Goal: Task Accomplishment & Management: Complete application form

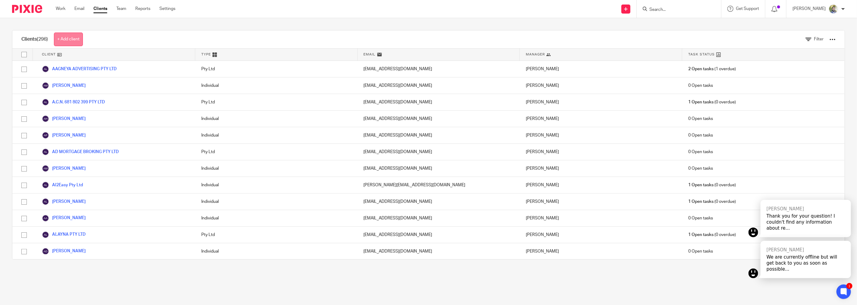
click at [75, 37] on link "+ Add client" at bounding box center [68, 40] width 29 height 14
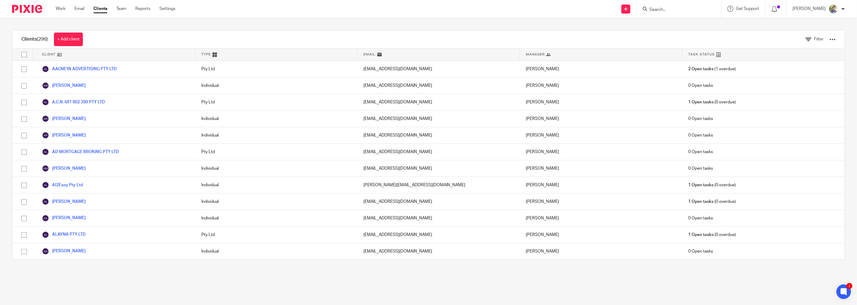
click at [61, 46] on div "Clients (296) + Add client" at bounding box center [52, 39] width 80 height 18
click at [66, 35] on link "+ Add client" at bounding box center [68, 40] width 29 height 14
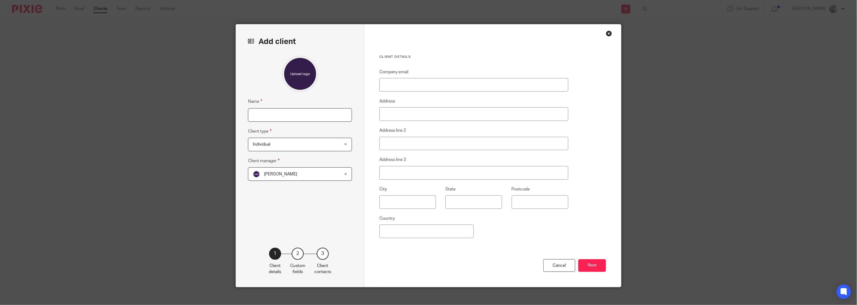
click at [315, 115] on input "Name" at bounding box center [300, 115] width 104 height 14
paste input "[PERSON_NAME]"
click at [314, 116] on input "[PERSON_NAME]" at bounding box center [300, 115] width 104 height 14
click at [314, 116] on input "Jim Oades" at bounding box center [300, 115] width 104 height 14
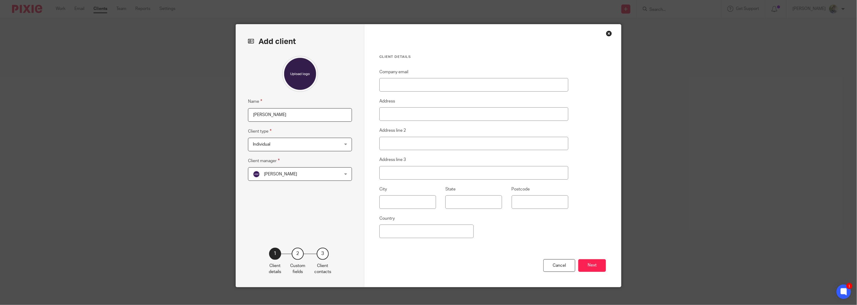
type input "Jim Oades"
click at [387, 87] on input "Company email" at bounding box center [473, 85] width 189 height 14
paste input "jim@irtaccess.com.au"
type input "jim@irtaccess.com.au"
click at [322, 184] on div "Name Jim Oades Client type Individual Individual Individual Partnership Prospec…" at bounding box center [300, 143] width 104 height 174
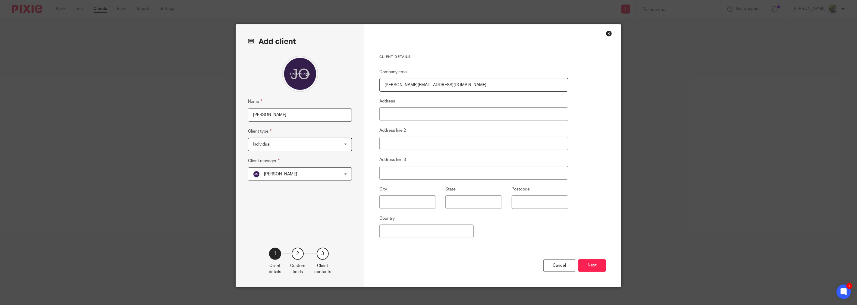
click at [322, 179] on span "Alesha Masaud" at bounding box center [292, 174] width 79 height 13
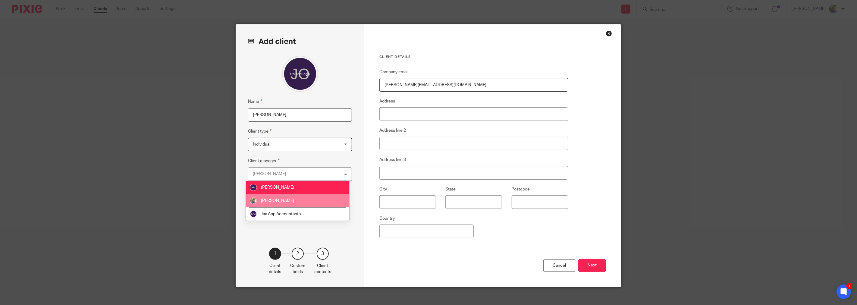
click at [306, 197] on li "[PERSON_NAME]" at bounding box center [297, 200] width 103 height 13
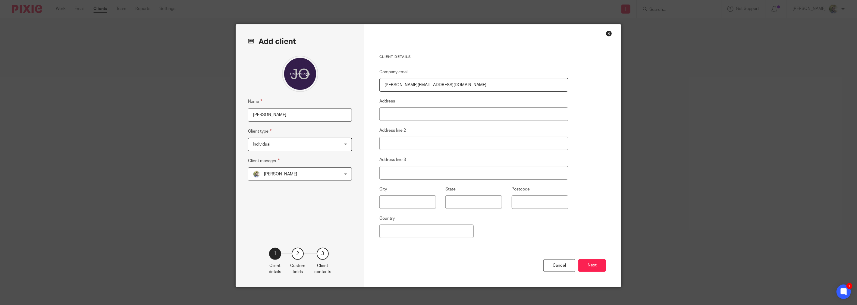
drag, startPoint x: 431, startPoint y: 88, endPoint x: 392, endPoint y: 83, distance: 39.2
click at [392, 83] on input "jim@irtaccess.com.au" at bounding box center [473, 85] width 189 height 14
click at [263, 113] on input "[PERSON_NAME]" at bounding box center [300, 115] width 104 height 14
click at [263, 112] on input "[PERSON_NAME]" at bounding box center [300, 115] width 104 height 14
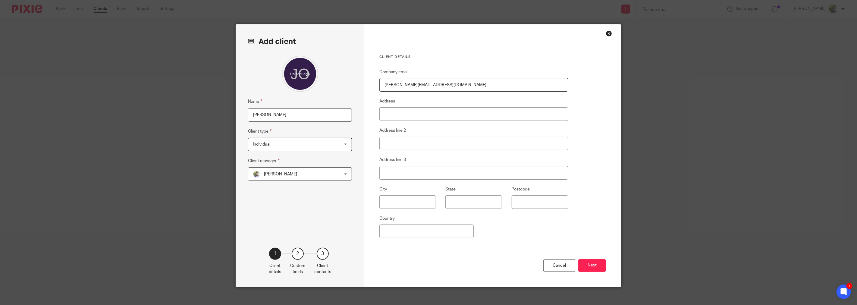
click at [263, 112] on input "[PERSON_NAME]" at bounding box center [300, 115] width 104 height 14
paste input "Industrial Rope Technology Pty Ltd"
type input "Industrial Rope Technology Pty Ltd"
click at [317, 140] on span "Individual" at bounding box center [292, 144] width 79 height 13
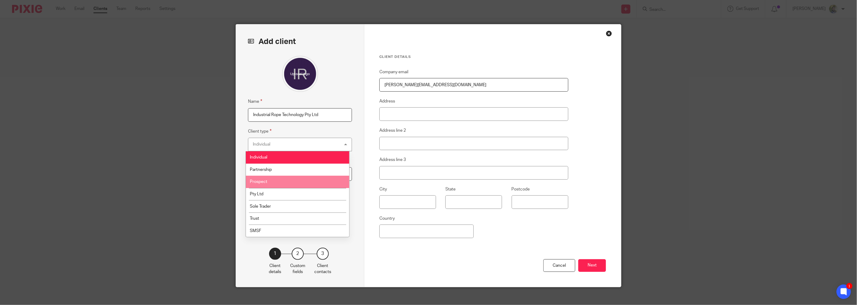
click at [293, 185] on li "Prospect" at bounding box center [297, 182] width 103 height 12
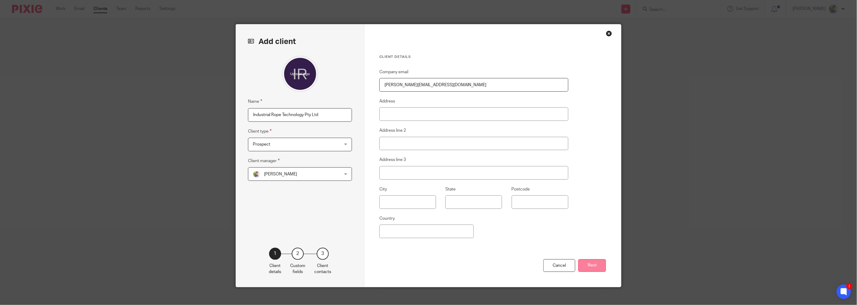
click at [594, 261] on button "Next" at bounding box center [592, 265] width 28 height 13
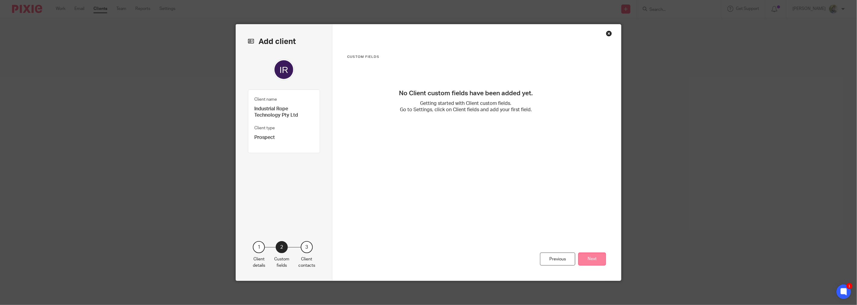
click at [585, 256] on button "Next" at bounding box center [592, 259] width 28 height 13
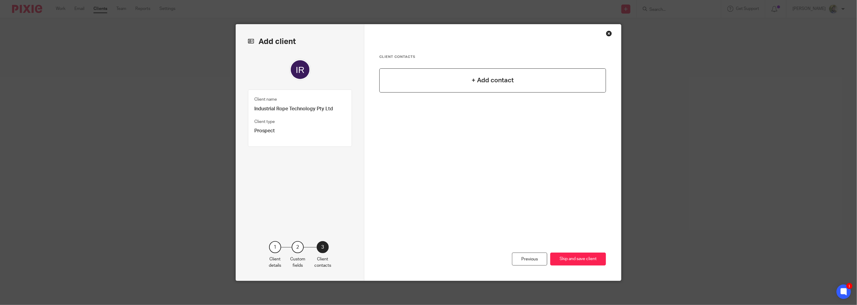
click at [429, 77] on div "+ Add contact" at bounding box center [492, 80] width 227 height 24
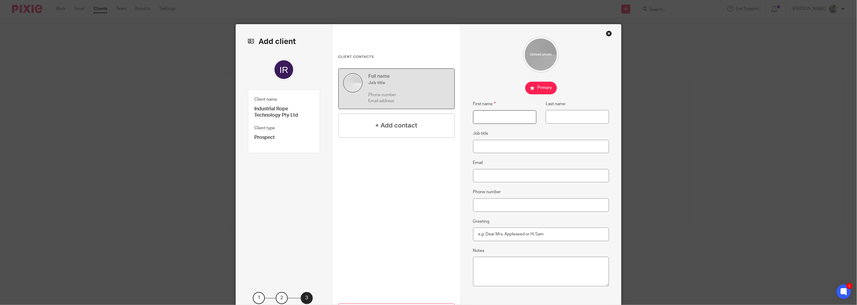
click at [488, 117] on input "First name" at bounding box center [504, 117] width 63 height 14
paste input "[PERSON_NAME]"
type input "[PERSON_NAME]"
click at [491, 176] on input "Email" at bounding box center [541, 176] width 136 height 14
paste input "[PERSON_NAME][EMAIL_ADDRESS][DOMAIN_NAME]"
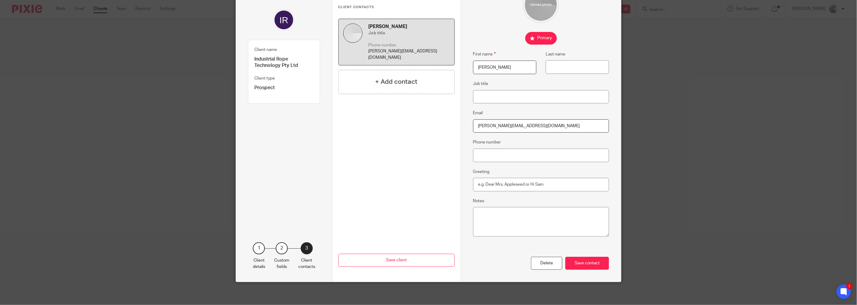
scroll to position [51, 0]
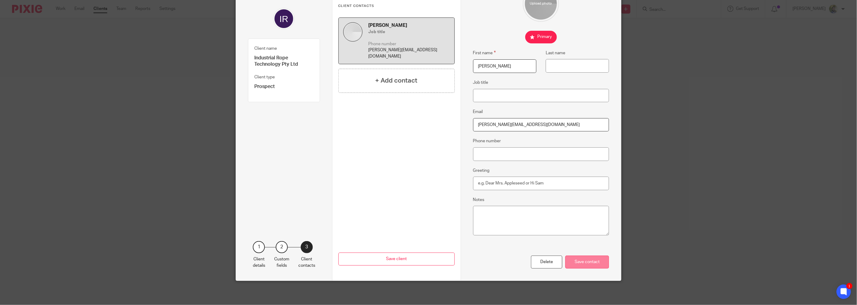
type input "[PERSON_NAME][EMAIL_ADDRESS][DOMAIN_NAME]"
click at [595, 258] on div "Save contact" at bounding box center [587, 262] width 44 height 13
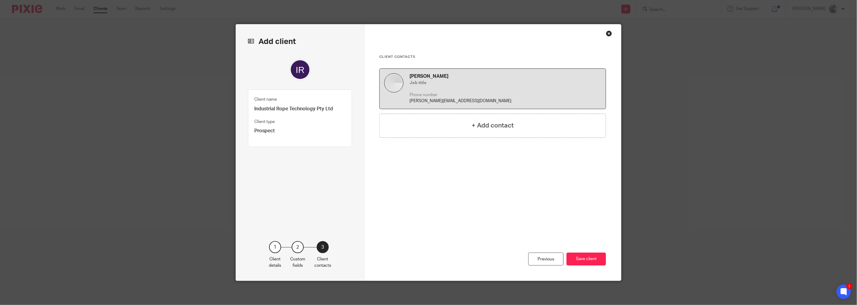
click at [583, 252] on div "Previous Save client" at bounding box center [492, 239] width 227 height 83
click at [582, 261] on button "Save client" at bounding box center [586, 259] width 39 height 13
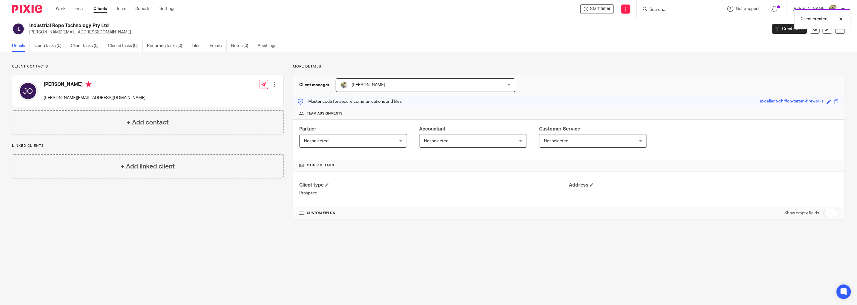
click at [784, 28] on div "Client created." at bounding box center [640, 17] width 422 height 23
click at [783, 24] on link "Create task" at bounding box center [789, 29] width 35 height 10
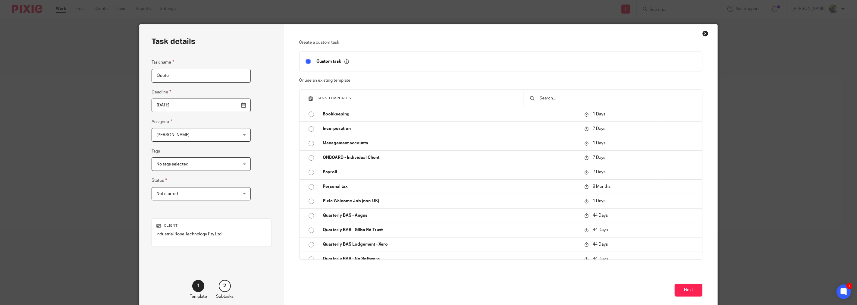
type input "Quote"
click at [226, 102] on input "2025-10-13" at bounding box center [201, 106] width 99 height 14
type input "2025-10-22"
click at [208, 191] on span "Not started" at bounding box center [193, 193] width 75 height 13
click at [197, 219] on li "In progress" at bounding box center [192, 219] width 86 height 12
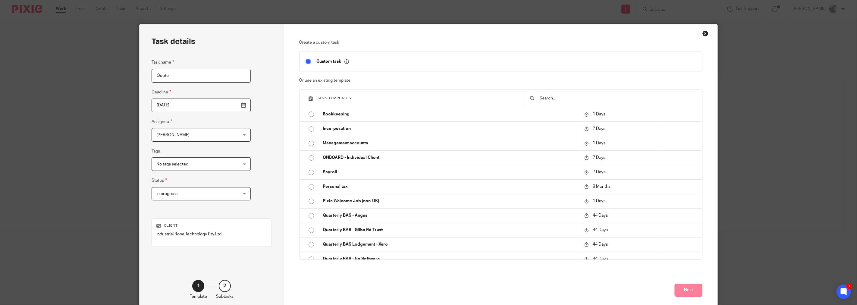
click at [690, 288] on button "Next" at bounding box center [689, 290] width 28 height 13
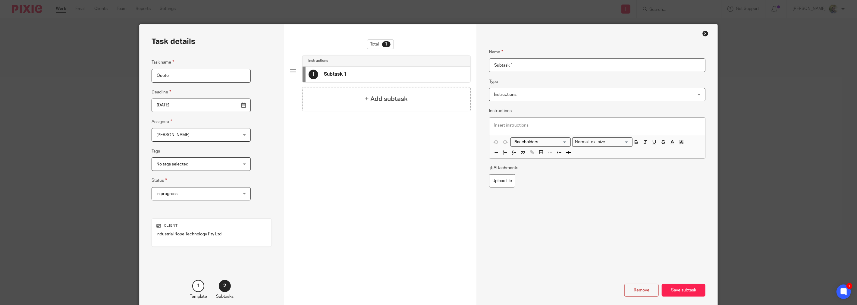
click at [502, 66] on input "Subtask 1" at bounding box center [597, 65] width 216 height 14
type input "Send email to client to prepare a quote"
drag, startPoint x: 397, startPoint y: 100, endPoint x: 397, endPoint y: 104, distance: 3.6
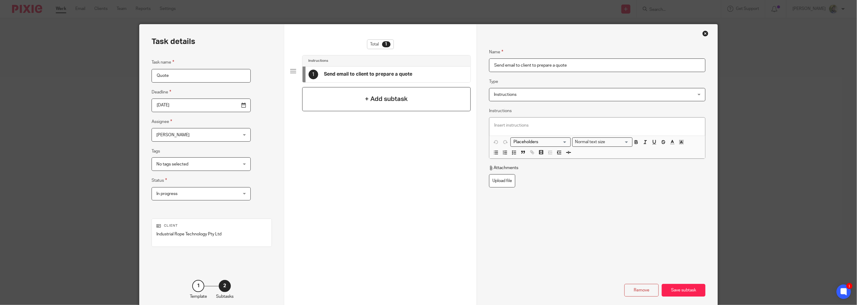
click at [397, 104] on div "+ Add subtask" at bounding box center [386, 99] width 168 height 24
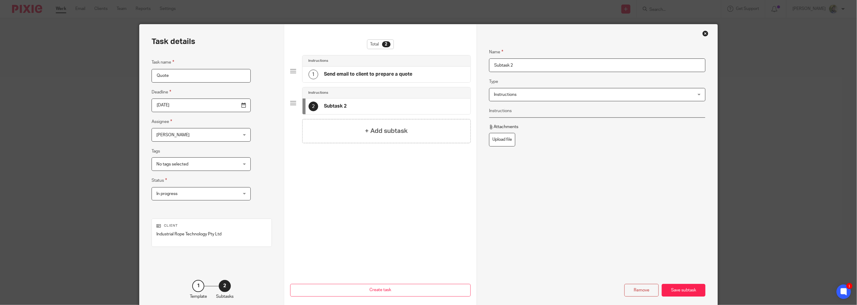
click at [496, 69] on input "Subtask 2" at bounding box center [597, 65] width 216 height 14
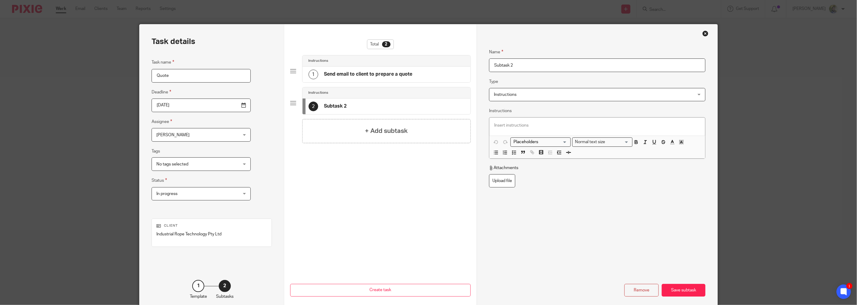
click at [496, 69] on input "Subtask 2" at bounding box center [597, 65] width 216 height 14
type input "Prepare quote"
click at [436, 143] on div "+ Add subtask" at bounding box center [386, 131] width 168 height 24
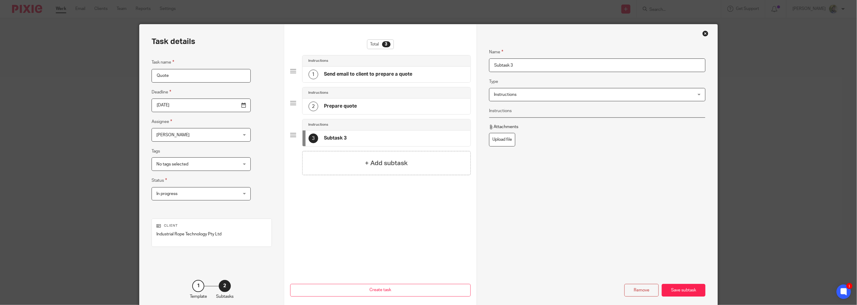
click at [513, 67] on input "Subtask 3" at bounding box center [597, 65] width 216 height 14
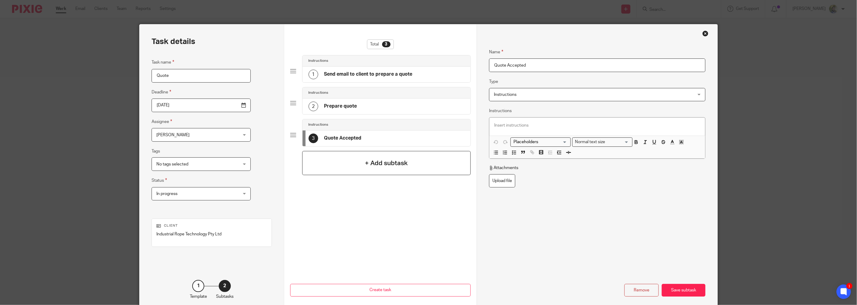
type input "Quote Accepted"
click at [423, 161] on div "+ Add subtask" at bounding box center [386, 163] width 168 height 24
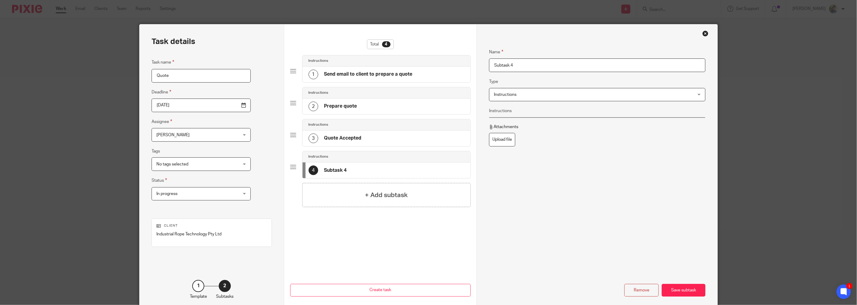
click at [507, 63] on input "Subtask 4" at bounding box center [597, 65] width 216 height 14
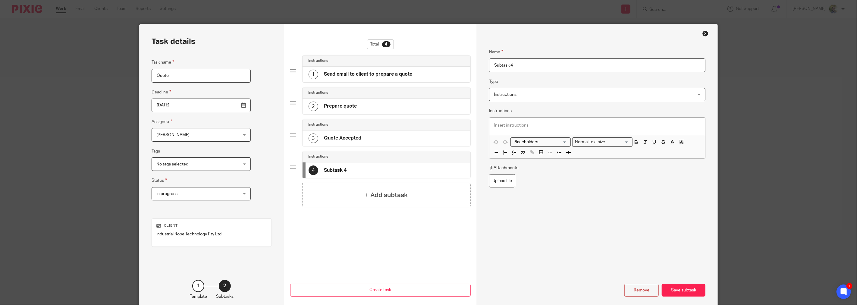
click at [507, 63] on input "Subtask 4" at bounding box center [597, 65] width 216 height 14
type input "D"
type input "Deposit and engagement letter"
click at [384, 201] on div "+ Add subtask" at bounding box center [386, 195] width 168 height 24
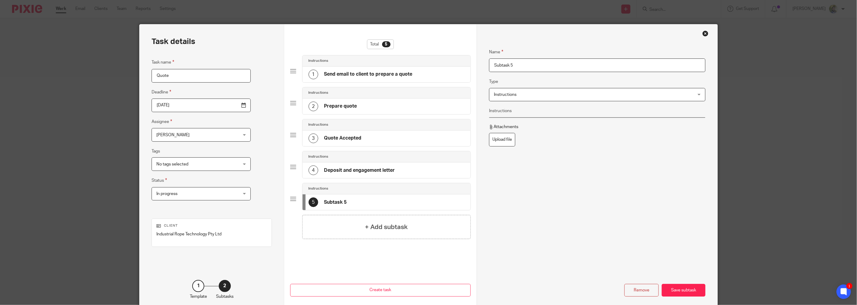
click at [502, 65] on input "Subtask 5" at bounding box center [597, 65] width 216 height 14
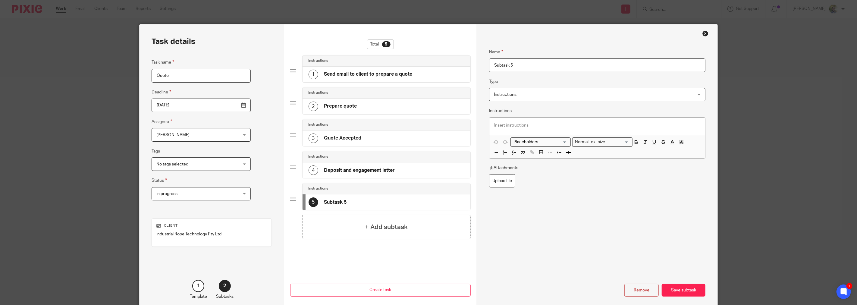
click at [502, 65] on input "Subtask 5" at bounding box center [597, 65] width 216 height 14
type input "Signed"
click at [381, 223] on h4 "+ Add subtask" at bounding box center [386, 226] width 43 height 9
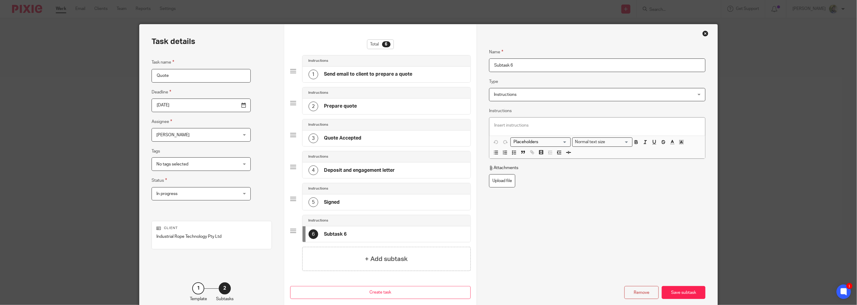
click at [510, 61] on input "Subtask 6" at bounding box center [597, 65] width 216 height 14
type input "Deposit Paid"
click at [385, 258] on h4 "+ Add subtask" at bounding box center [386, 258] width 43 height 9
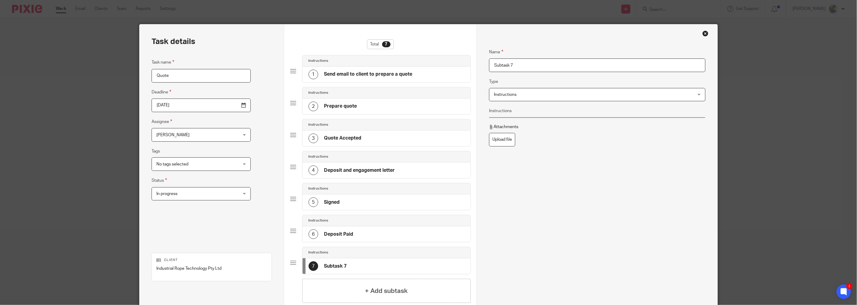
click at [500, 64] on input "Subtask 7" at bounding box center [597, 65] width 216 height 14
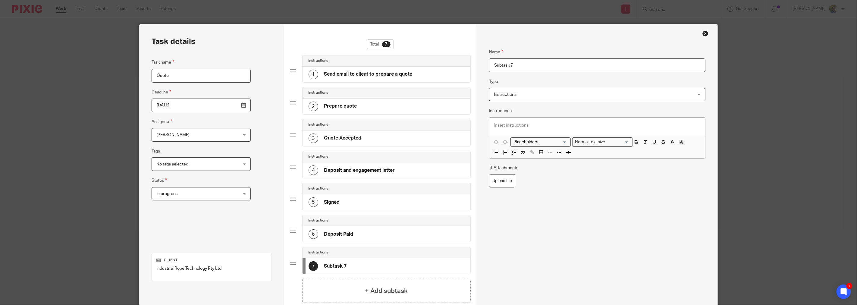
click at [500, 64] on input "Subtask 7" at bounding box center [597, 65] width 216 height 14
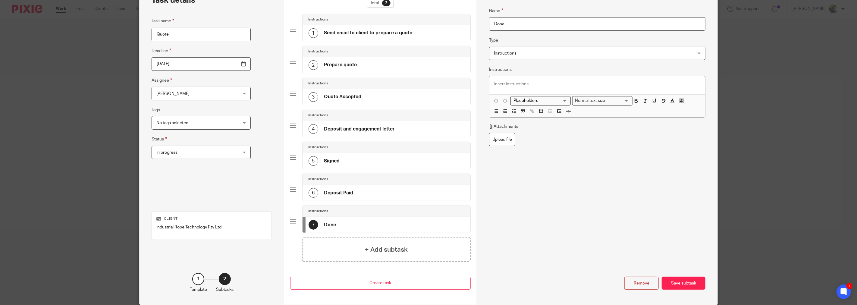
scroll to position [66, 0]
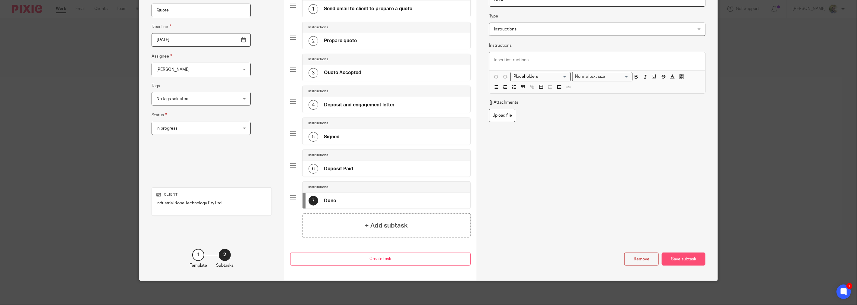
type input "Done"
click at [679, 259] on div "Save subtask" at bounding box center [684, 259] width 44 height 13
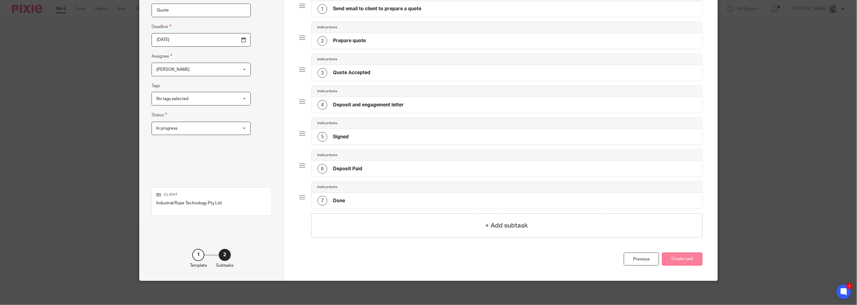
click at [698, 255] on button "Create task" at bounding box center [682, 259] width 40 height 13
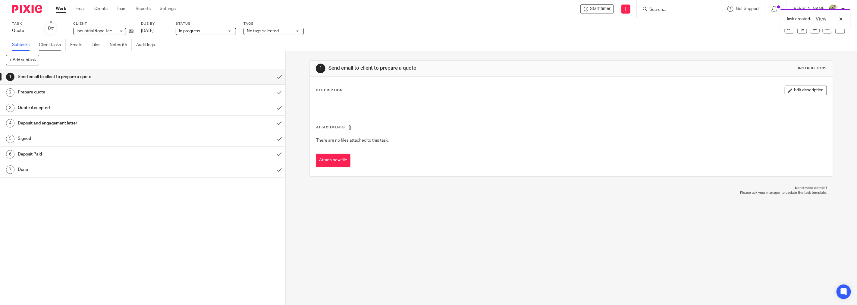
click at [61, 43] on link "Client tasks" at bounding box center [52, 45] width 27 height 12
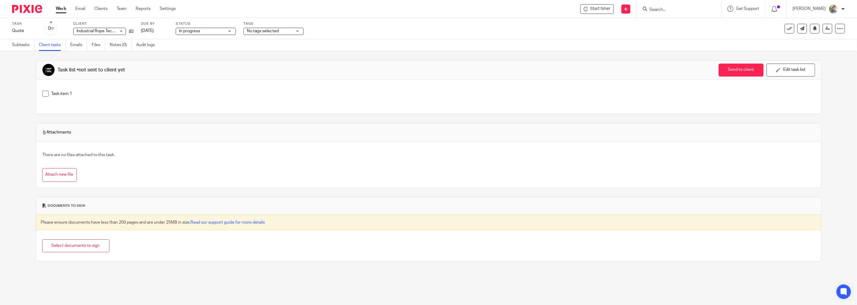
click at [72, 92] on p "Task item 1" at bounding box center [433, 94] width 763 height 6
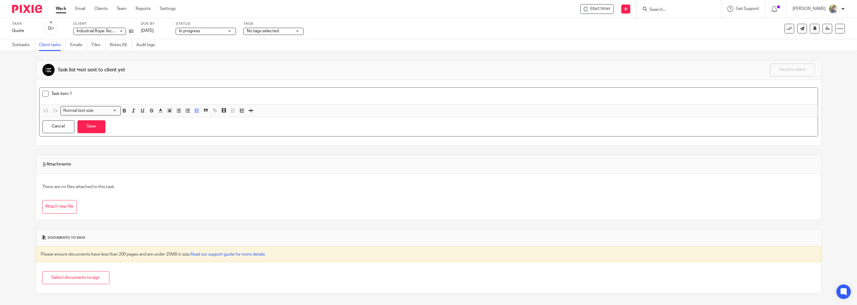
click at [72, 92] on p "Task item 1" at bounding box center [433, 94] width 763 height 6
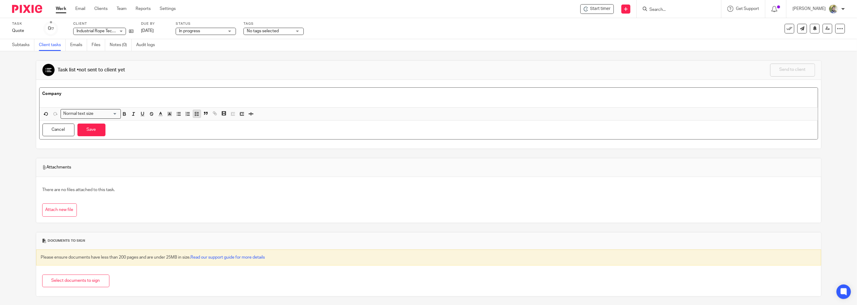
click at [196, 114] on icon "button" at bounding box center [196, 113] width 5 height 5
click at [192, 92] on p "Company" at bounding box center [428, 94] width 772 height 6
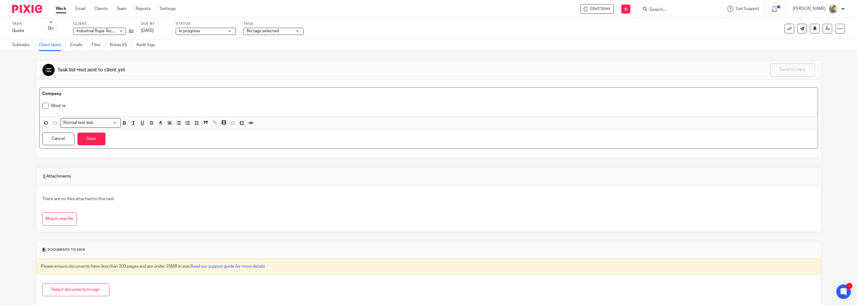
click at [155, 88] on div "Company Most re" at bounding box center [428, 102] width 778 height 29
click at [168, 121] on icon "button" at bounding box center [169, 122] width 5 height 5
click at [174, 130] on li "color:#FCDC00" at bounding box center [174, 130] width 5 height 5
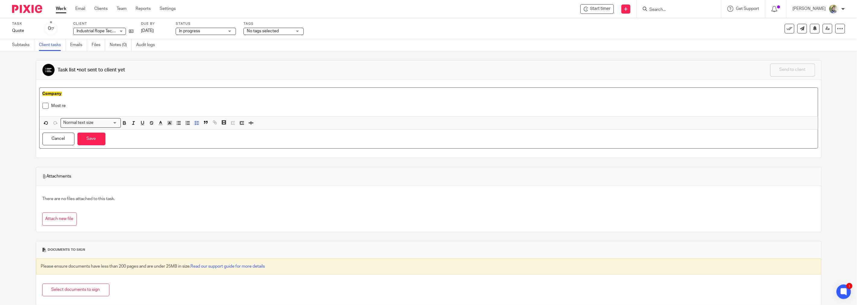
click at [108, 105] on p "Most re" at bounding box center [433, 106] width 763 height 6
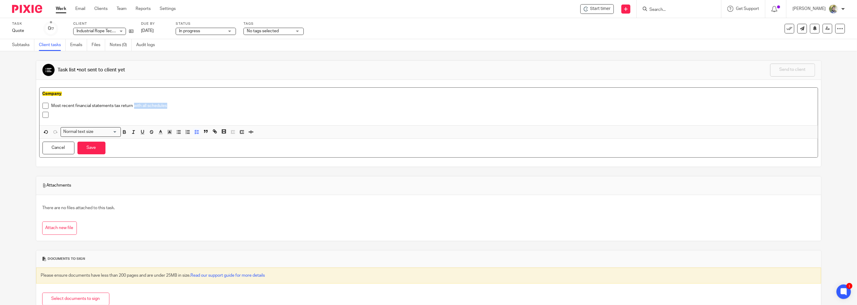
drag, startPoint x: 172, startPoint y: 107, endPoint x: 134, endPoint y: 108, distance: 38.3
click at [134, 108] on p "Most recent financial statements tax return with all schedules" at bounding box center [433, 106] width 763 height 6
click at [105, 113] on p at bounding box center [433, 115] width 763 height 6
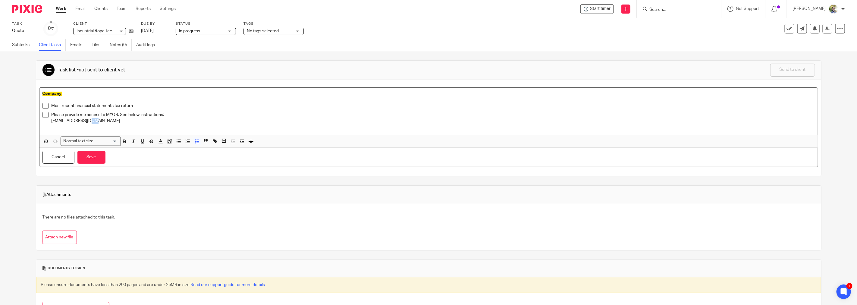
drag, startPoint x: 95, startPoint y: 118, endPoint x: 67, endPoint y: 120, distance: 28.4
click at [86, 121] on p "fahad@taxapp.com.au" at bounding box center [433, 121] width 763 height 6
click at [49, 121] on li "Please provide me access to MYOB. See below instructions: fahad@taxapp.com.au" at bounding box center [428, 121] width 772 height 18
click at [164, 121] on p "Email: fahad@taxapp.com.au" at bounding box center [433, 121] width 763 height 6
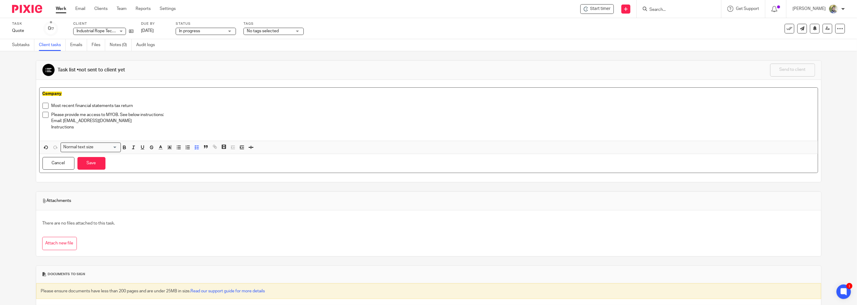
click at [69, 127] on p "Instructions" at bounding box center [433, 127] width 763 height 6
click at [212, 149] on icon "button" at bounding box center [214, 146] width 5 height 5
paste input "https://www.myob.com/au/support/myob-business/business-settings/manage-users/in…"
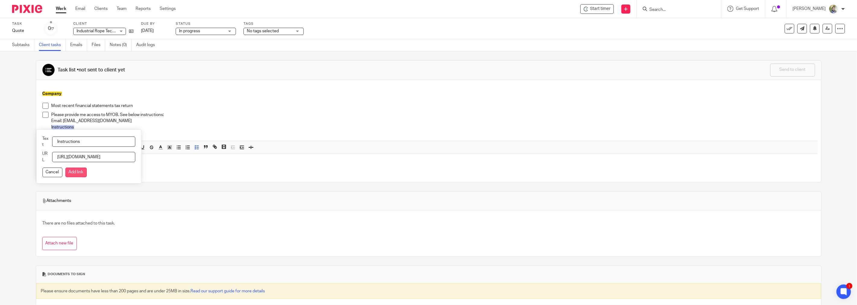
type input "https://www.myob.com/au/support/myob-business/business-settings/manage-users/in…"
click at [80, 171] on button "Add link" at bounding box center [75, 173] width 21 height 10
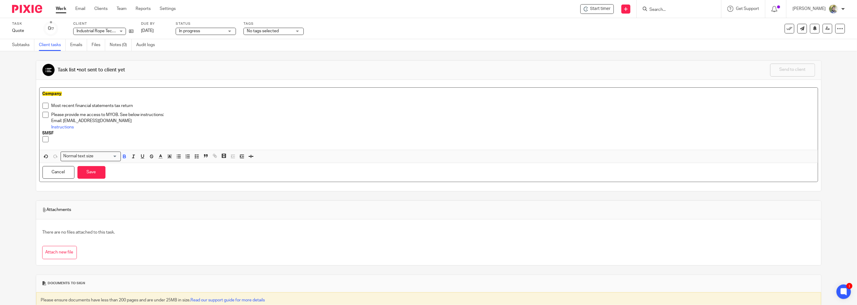
click at [135, 138] on p at bounding box center [433, 139] width 763 height 6
drag, startPoint x: 133, startPoint y: 106, endPoint x: 50, endPoint y: 106, distance: 82.9
click at [50, 106] on li "Most recent financial statements tax return" at bounding box center [428, 107] width 772 height 9
copy p "Most recent financial statements tax return"
click at [82, 138] on p at bounding box center [433, 139] width 763 height 6
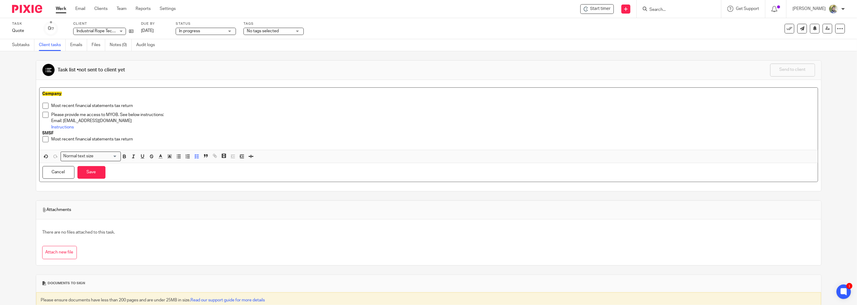
click at [113, 105] on p "Most recent financial statements tax return" at bounding box center [433, 106] width 763 height 6
drag, startPoint x: 113, startPoint y: 139, endPoint x: 164, endPoint y: 142, distance: 51.3
click at [114, 139] on p "Most recent financial statements tax return" at bounding box center [433, 139] width 763 height 6
click at [170, 140] on p "Most recent financial statements, tax return" at bounding box center [433, 139] width 763 height 6
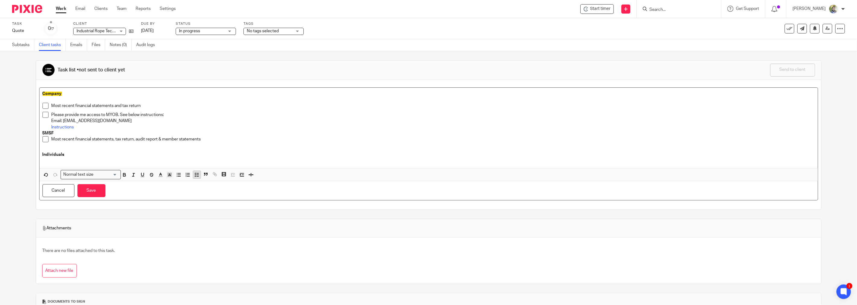
click at [196, 176] on icon "button" at bounding box center [196, 174] width 5 height 5
click at [47, 134] on strong "SMSF" at bounding box center [47, 133] width 11 height 4
click at [171, 178] on icon "button" at bounding box center [169, 177] width 5 height 5
click at [175, 184] on li "color:#FCDC00" at bounding box center [174, 185] width 5 height 5
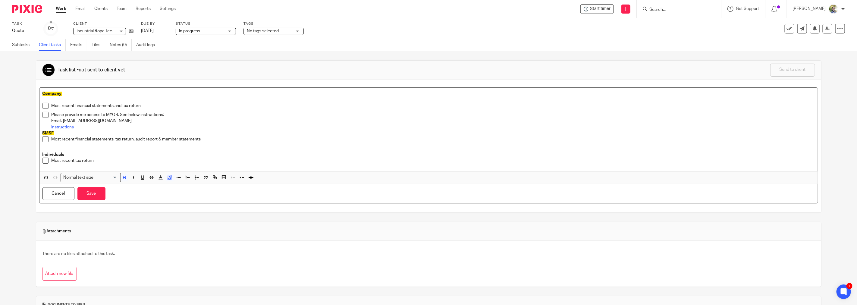
click at [64, 152] on p "Individuals" at bounding box center [428, 155] width 772 height 6
click at [60, 155] on strong "Individuals" at bounding box center [53, 154] width 22 height 4
click at [168, 178] on polyline "button" at bounding box center [169, 177] width 2 height 2
click at [172, 185] on li "color:#FCDC00" at bounding box center [174, 185] width 5 height 5
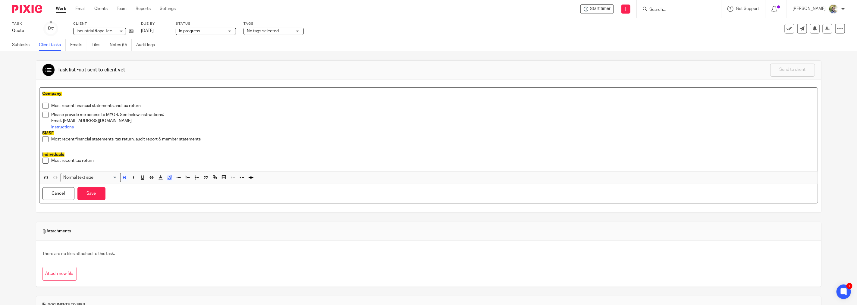
click at [212, 137] on p "Most recent financial statements, tax return, audit report & member statements" at bounding box center [433, 139] width 763 height 6
click at [104, 159] on p "Most recent tax return" at bounding box center [433, 161] width 763 height 6
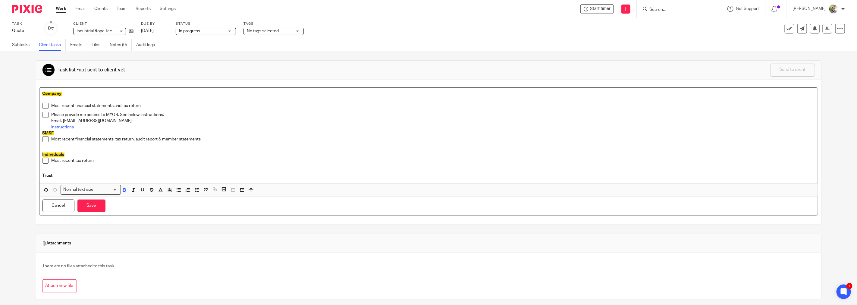
click at [137, 178] on p "Trust" at bounding box center [428, 176] width 772 height 6
click at [170, 192] on rect "button" at bounding box center [170, 191] width 0 height 0
click at [174, 198] on li "color:#FCDC00" at bounding box center [174, 198] width 5 height 5
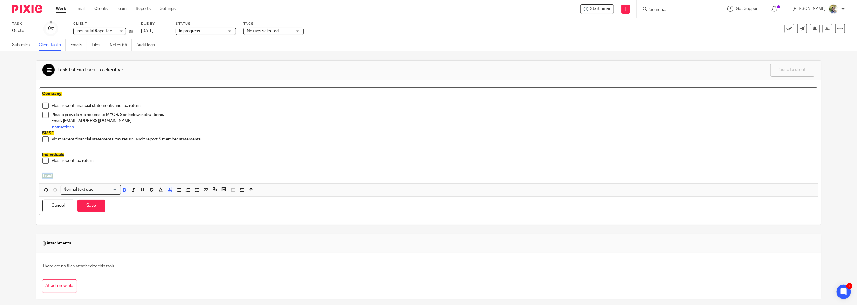
click at [125, 174] on p "Trust" at bounding box center [428, 176] width 772 height 6
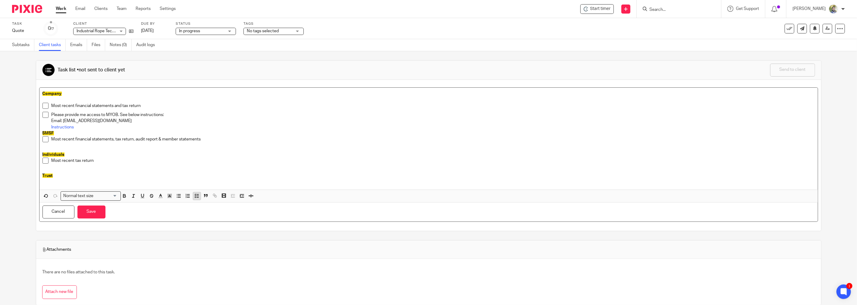
click at [197, 196] on line "button" at bounding box center [198, 196] width 2 height 0
click at [100, 212] on button "Save" at bounding box center [91, 215] width 28 height 13
click at [127, 126] on p "Instructions" at bounding box center [433, 127] width 763 height 6
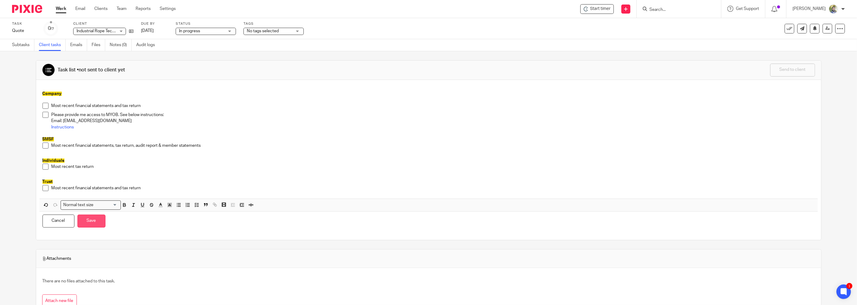
click at [94, 222] on button "Save" at bounding box center [91, 221] width 28 height 13
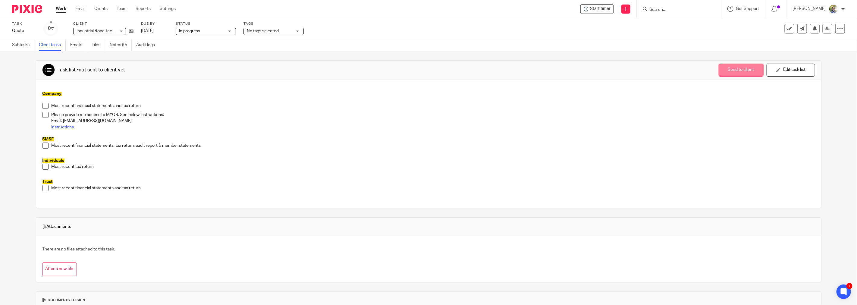
click at [722, 71] on button "Send to client" at bounding box center [741, 70] width 45 height 13
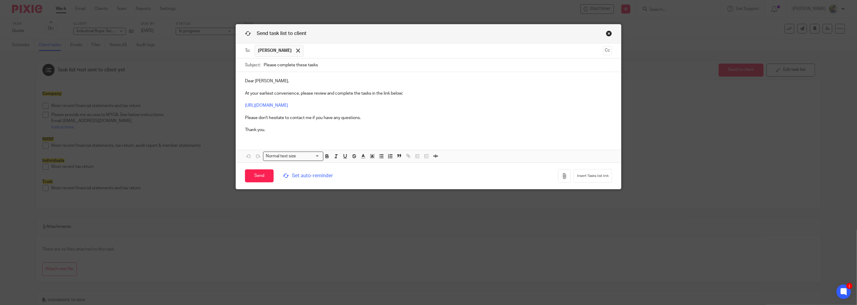
click at [291, 177] on span "Set auto-reminder" at bounding box center [340, 175] width 115 height 7
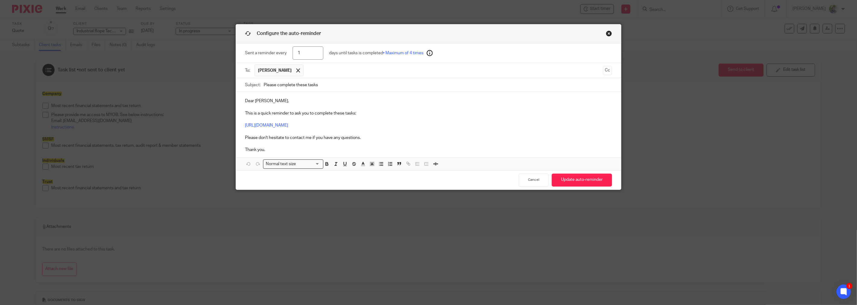
click at [309, 51] on input "1" at bounding box center [308, 53] width 31 height 14
click at [349, 107] on p "Dear Jim Oades, This is a quick reminder to ask you to complete these tasks: ht…" at bounding box center [428, 125] width 367 height 55
click at [298, 53] on input "3" at bounding box center [308, 53] width 31 height 14
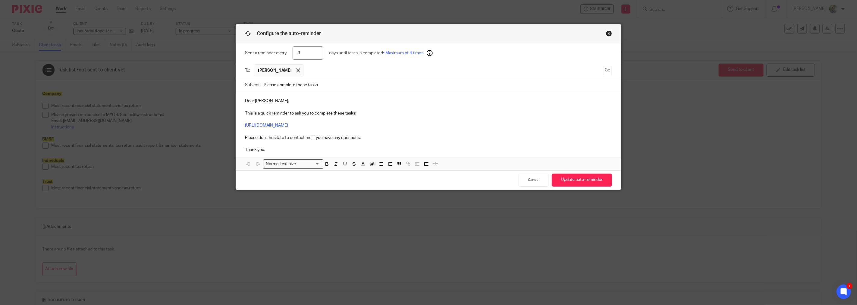
click at [298, 53] on input "3" at bounding box center [308, 53] width 31 height 14
type input "4"
click at [351, 108] on p "Dear Jim Oades, This is a quick reminder to ask you to complete these tasks: ht…" at bounding box center [428, 125] width 367 height 55
click at [570, 184] on button "Update auto-reminder" at bounding box center [582, 180] width 60 height 13
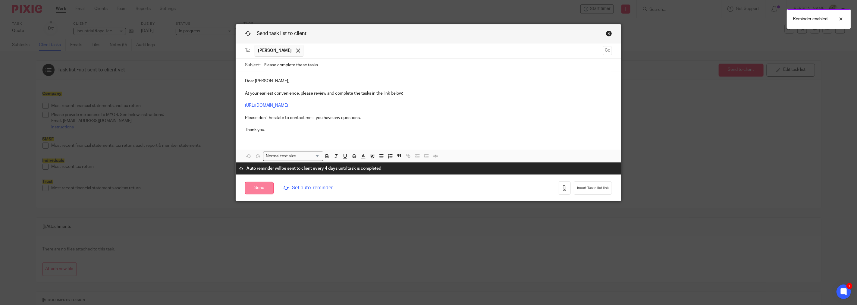
click at [253, 188] on input "Send" at bounding box center [259, 188] width 29 height 13
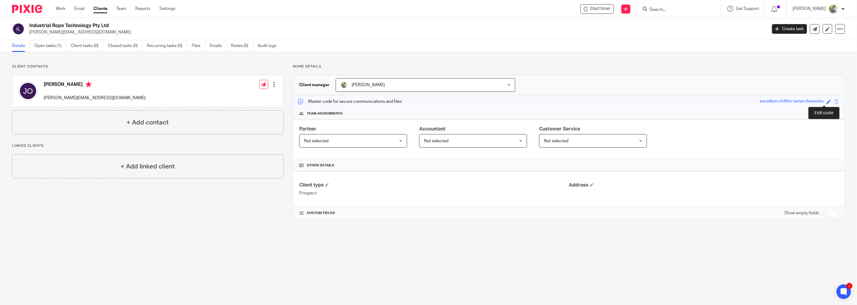
click at [827, 101] on span at bounding box center [829, 101] width 5 height 5
type input "J"
type input "[PERSON_NAME]-rope-"
drag, startPoint x: 82, startPoint y: 97, endPoint x: 52, endPoint y: 97, distance: 30.1
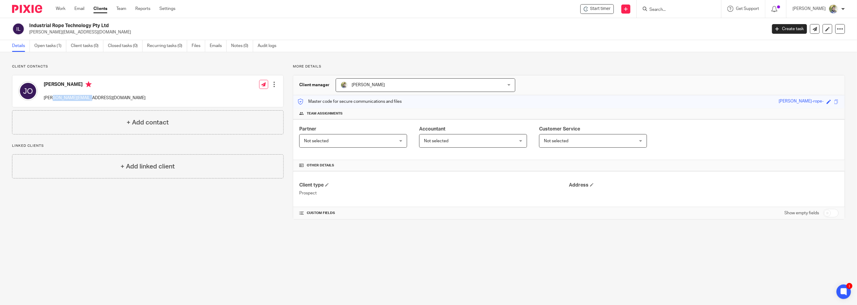
click at [52, 97] on div "[PERSON_NAME] [PERSON_NAME][EMAIL_ADDRESS][DOMAIN_NAME] Edit contact Create cli…" at bounding box center [147, 91] width 271 height 32
copy p "[DOMAIN_NAME]"
click at [827, 102] on span at bounding box center [829, 101] width 5 height 5
click at [793, 101] on input "[PERSON_NAME]-rope-" at bounding box center [787, 101] width 90 height 7
type input "[PERSON_NAME]-rope-access"
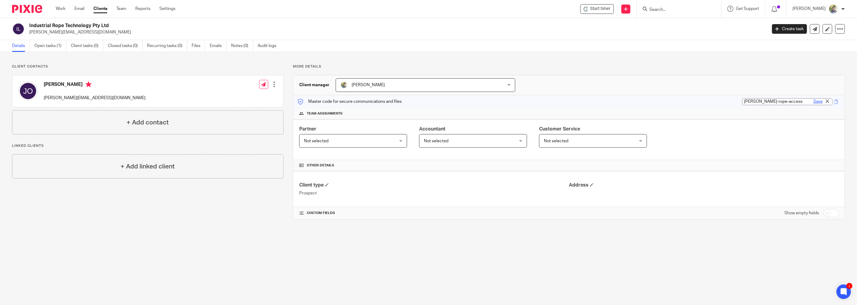
click at [813, 102] on link "Save" at bounding box center [817, 102] width 9 height 6
type input "[PERSON_NAME]-rope-access"
click at [834, 100] on span at bounding box center [836, 101] width 5 height 5
click at [81, 7] on link "Email" at bounding box center [79, 9] width 10 height 6
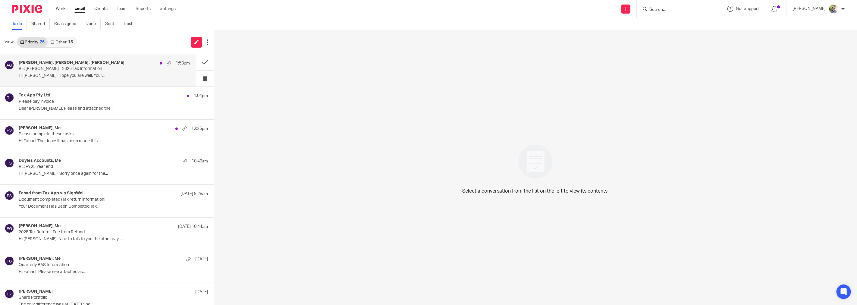
click at [110, 76] on p "Hi [PERSON_NAME], Hope you are well. Your..." at bounding box center [104, 75] width 171 height 5
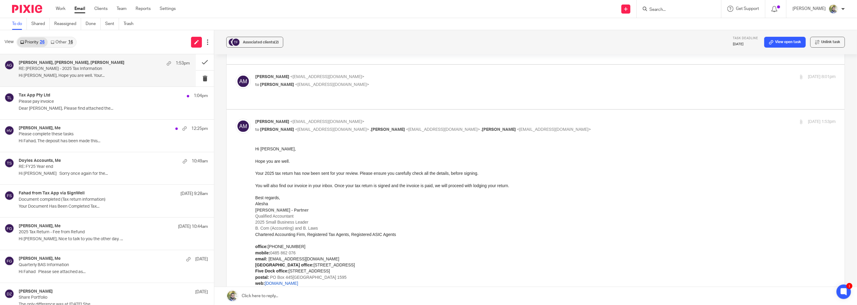
scroll to position [284, 0]
click at [197, 63] on button at bounding box center [205, 62] width 18 height 16
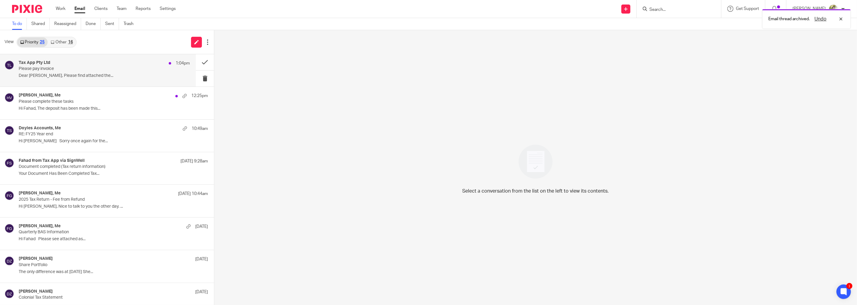
click at [134, 70] on p "Please pay invoice" at bounding box center [87, 68] width 137 height 5
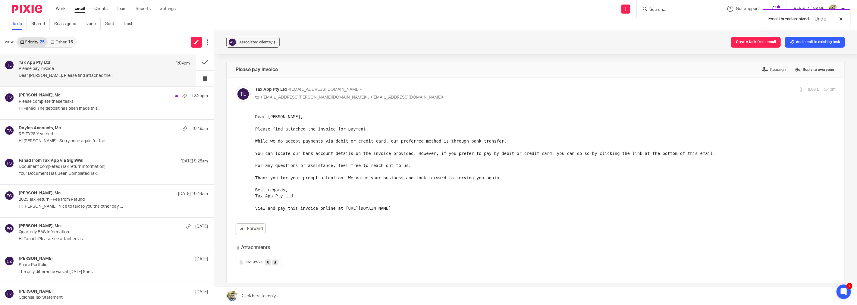
scroll to position [0, 0]
click at [201, 61] on button at bounding box center [205, 62] width 18 height 16
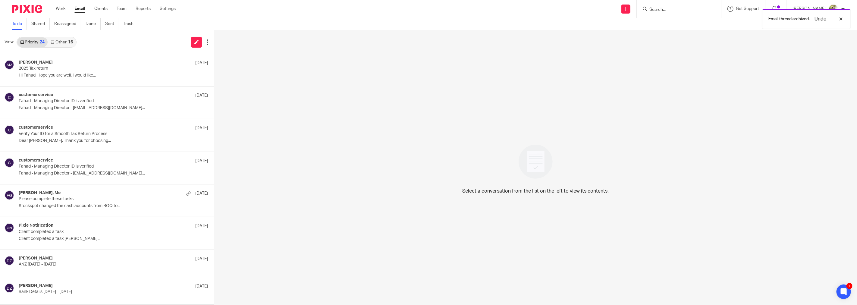
scroll to position [106, 0]
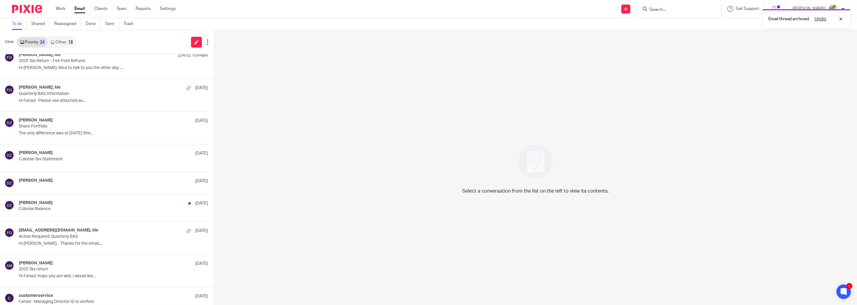
click at [67, 40] on link "Other 16" at bounding box center [62, 42] width 28 height 10
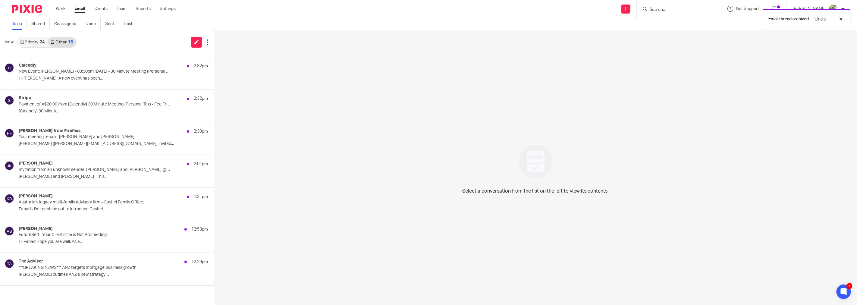
scroll to position [0, 0]
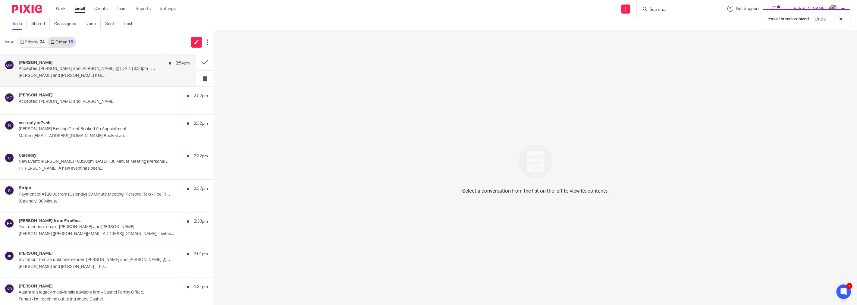
click at [118, 63] on div "Giorgia Mori 2:54pm" at bounding box center [104, 63] width 171 height 6
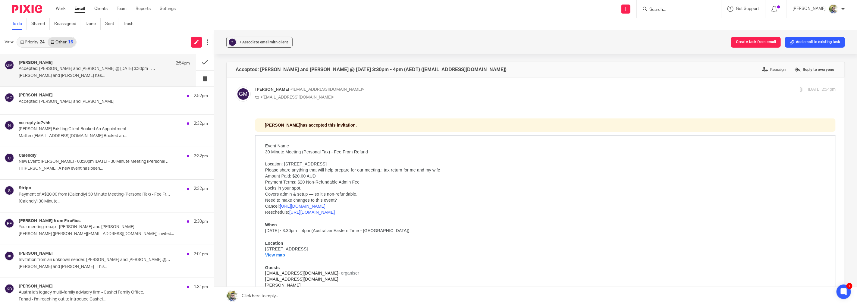
click at [349, 171] on p "Please share anything that will help prepare for our meeting.: tax return for m…" at bounding box center [352, 170] width 175 height 6
click at [350, 171] on p "Please share anything that will help prepare for our meeting.: tax return for m…" at bounding box center [352, 170] width 175 height 6
click at [343, 181] on p "Amount Paid: $20.00 AUD Payment Terms: $20 Non-Refundable Admin Fee Locks in yo…" at bounding box center [352, 185] width 175 height 24
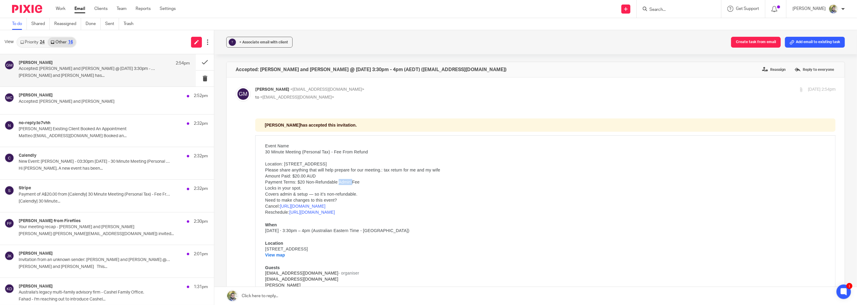
click at [343, 181] on p "Amount Paid: $20.00 AUD Payment Terms: $20 Non-Refundable Admin Fee Locks in yo…" at bounding box center [352, 185] width 175 height 24
click at [365, 173] on p "Amount Paid: $20.00 AUD Payment Terms: $20 Non-Refundable Admin Fee Locks in yo…" at bounding box center [352, 185] width 175 height 24
click at [303, 195] on p "Amount Paid: $20.00 AUD Payment Terms: $20 Non-Refundable Admin Fee Locks in yo…" at bounding box center [352, 185] width 175 height 24
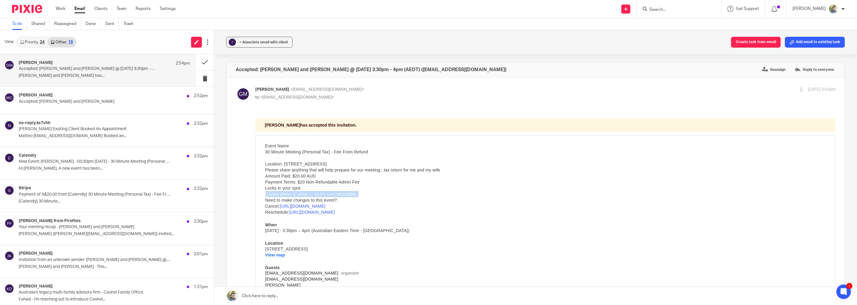
click at [303, 195] on p "Amount Paid: $20.00 AUD Payment Terms: $20 Non-Refundable Admin Fee Locks in yo…" at bounding box center [352, 185] width 175 height 24
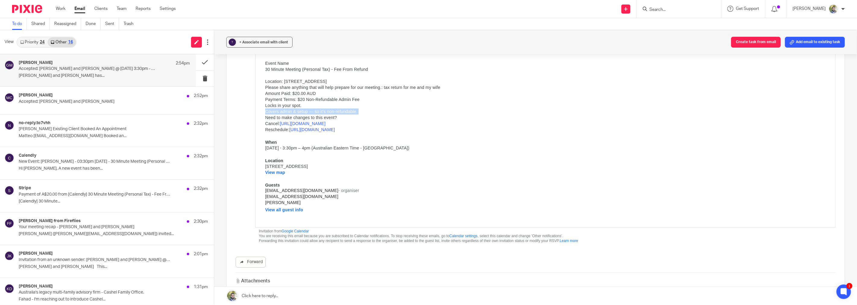
scroll to position [67, 0]
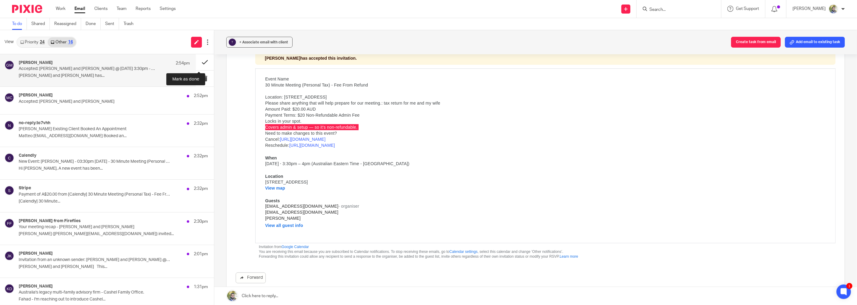
click at [196, 62] on button at bounding box center [205, 62] width 18 height 16
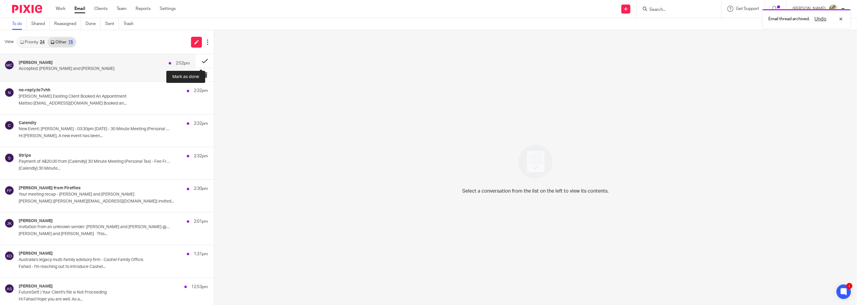
click at [196, 61] on button at bounding box center [205, 61] width 18 height 14
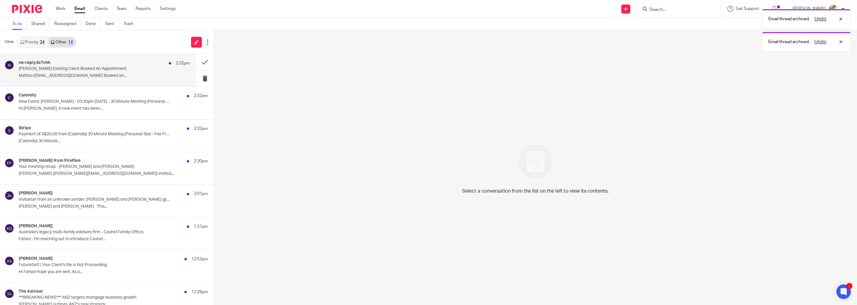
click at [137, 71] on p "Matteo Existing Client Booked An Appointment" at bounding box center [87, 68] width 137 height 5
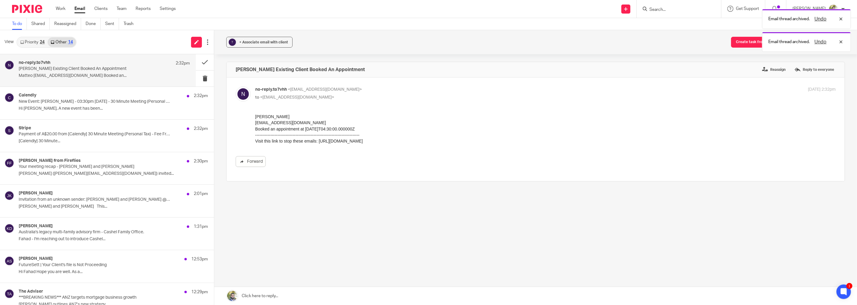
scroll to position [0, 0]
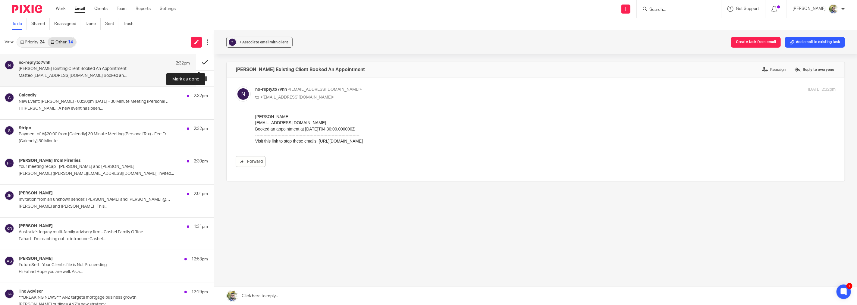
click at [200, 62] on button at bounding box center [205, 62] width 18 height 16
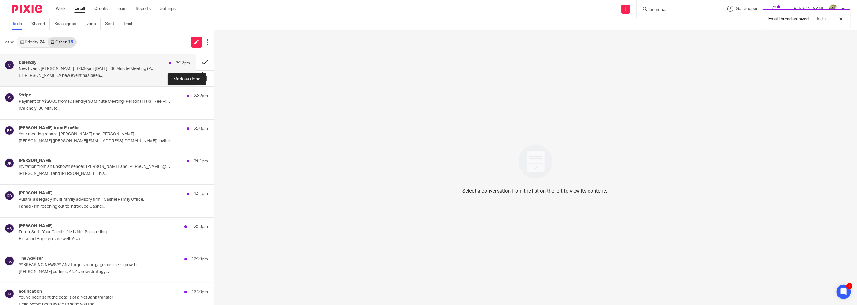
click at [200, 64] on button at bounding box center [205, 62] width 18 height 16
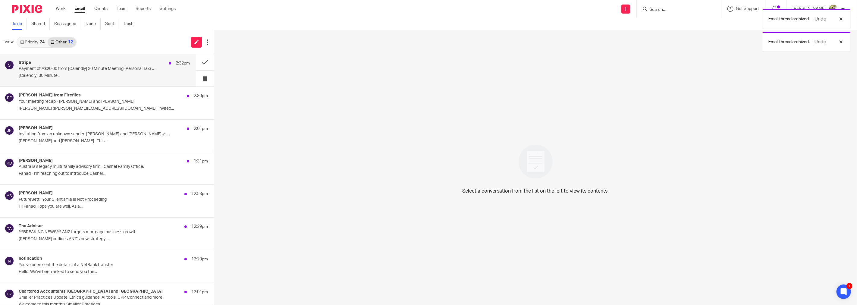
click at [107, 82] on div "Stripe 2:32pm Payment of A$20.00 from [Calendly] 30 Minute Meeting (Personal Ta…" at bounding box center [98, 70] width 196 height 32
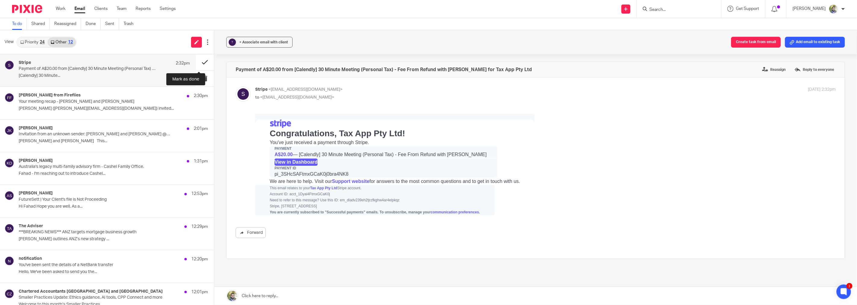
click at [196, 62] on button at bounding box center [205, 62] width 18 height 16
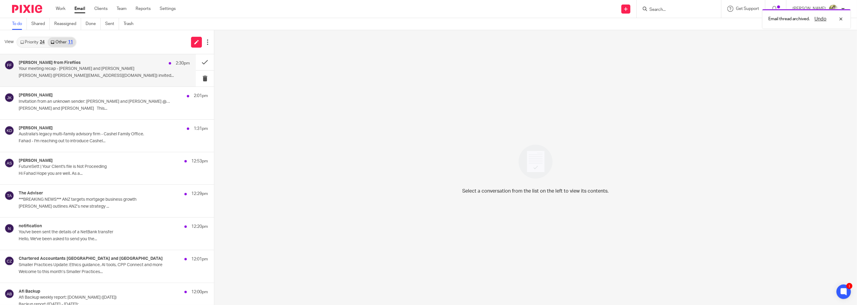
click at [103, 78] on p "Fahad Gul (fahad@taxapp.com.au) invited..." at bounding box center [104, 75] width 171 height 5
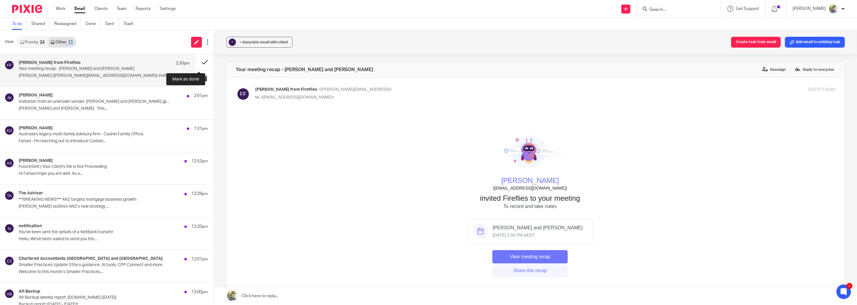
click at [196, 61] on button at bounding box center [205, 62] width 18 height 16
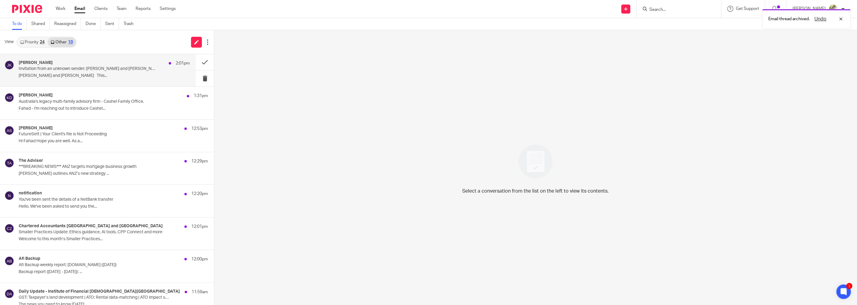
click at [140, 62] on div "Joanne Kavouras 2:01pm" at bounding box center [104, 63] width 171 height 6
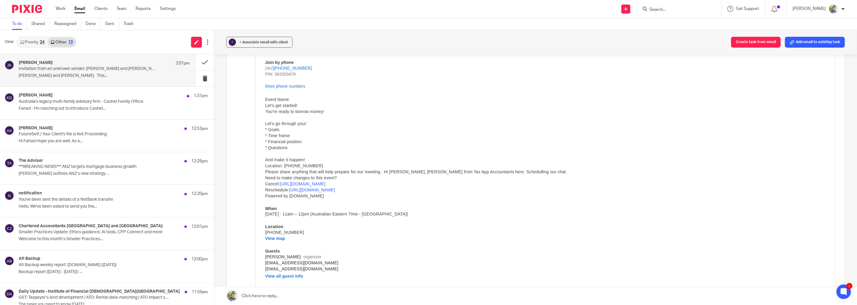
scroll to position [100, 0]
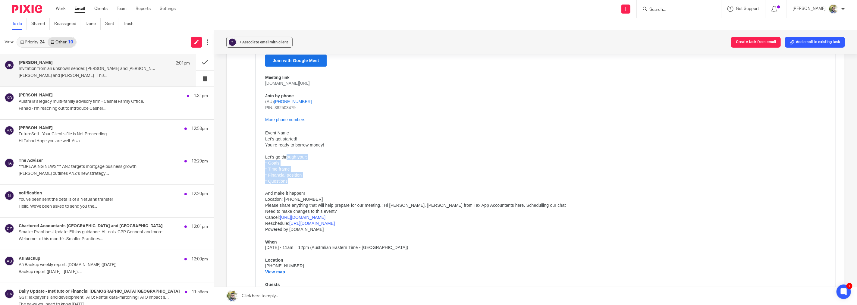
drag, startPoint x: 287, startPoint y: 157, endPoint x: 322, endPoint y: 182, distance: 43.3
click at [320, 182] on span "Event Name Let's get started! You're ready to borrow money! Let's go through yo…" at bounding box center [415, 181] width 301 height 102
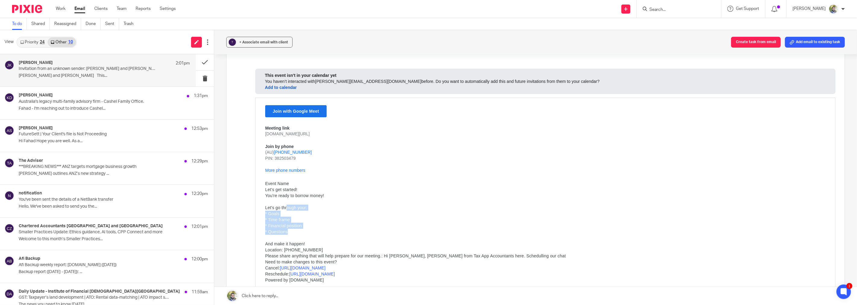
scroll to position [33, 0]
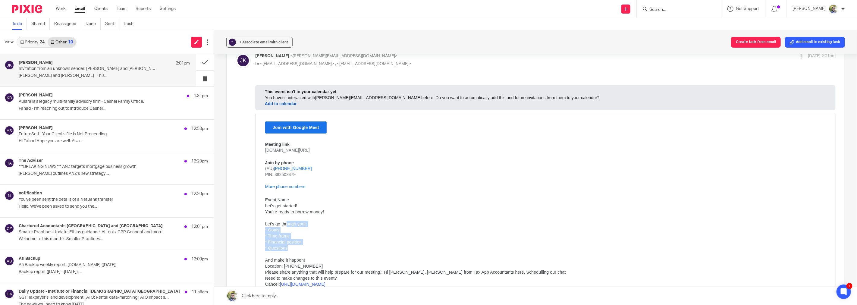
click at [278, 102] on link "Add to calendar" at bounding box center [281, 103] width 32 height 6
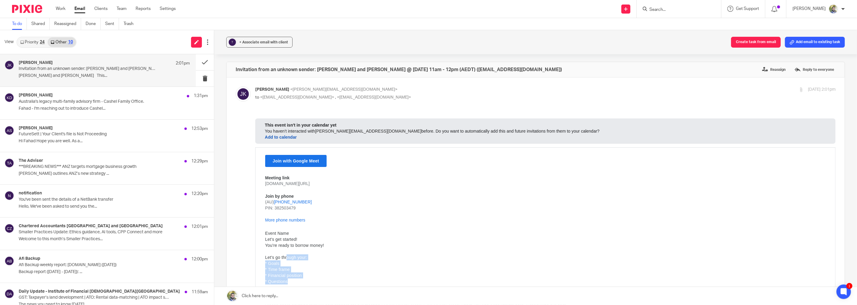
scroll to position [134, 0]
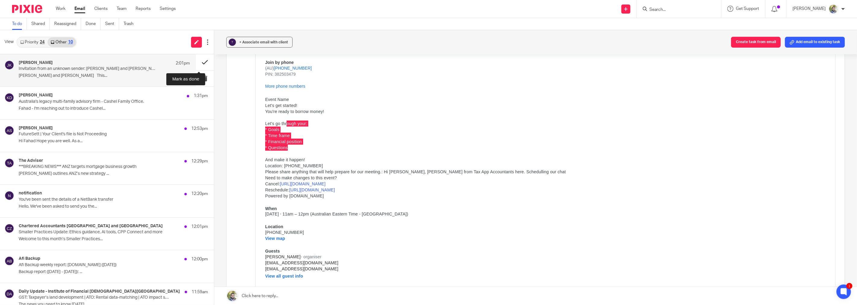
click at [196, 58] on button at bounding box center [205, 62] width 18 height 16
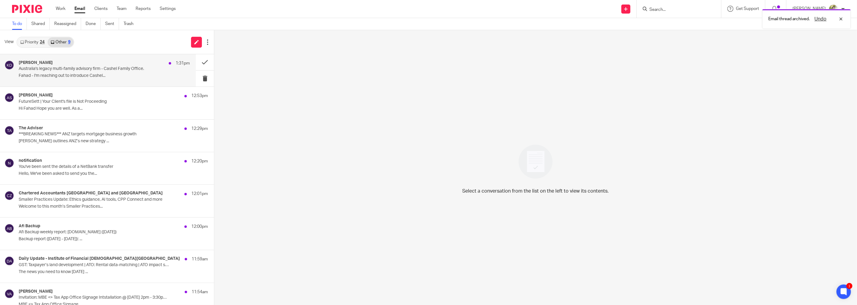
click at [131, 70] on p "Australia's legacy multi-family advisory firm - Cashel Family Office." at bounding box center [87, 68] width 137 height 5
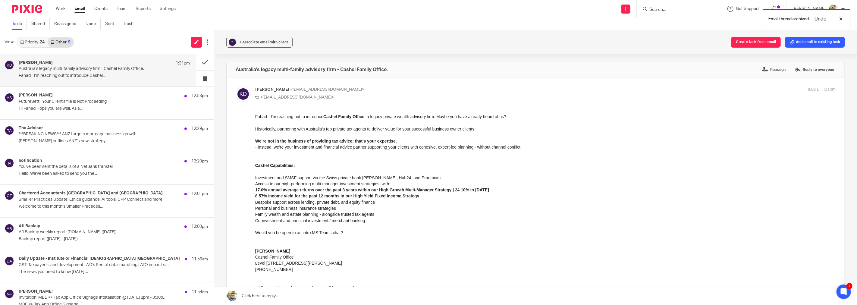
scroll to position [0, 0]
click at [196, 59] on button at bounding box center [205, 62] width 18 height 16
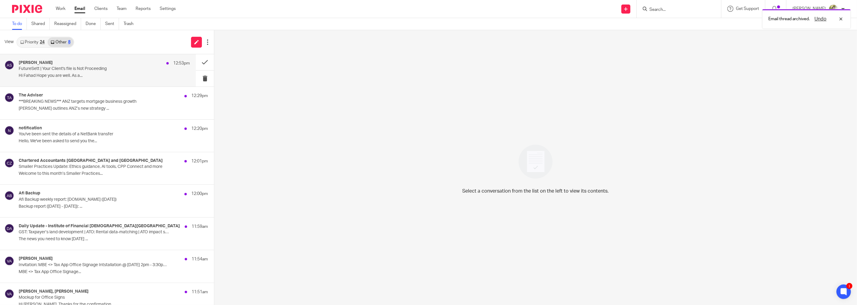
click at [133, 77] on p "Hi Fahad Hope you are well. As a..." at bounding box center [104, 75] width 171 height 5
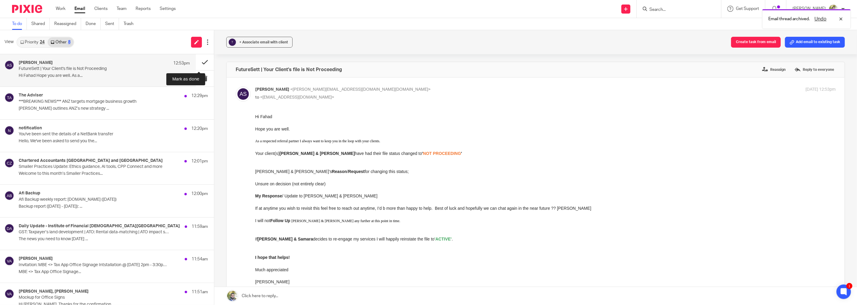
click at [196, 60] on button at bounding box center [205, 62] width 18 height 16
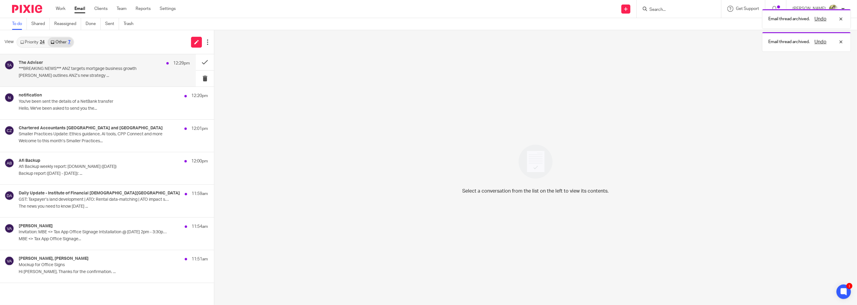
click at [115, 71] on p "***BREAKING NEWS*** ANZ targets mortgage business growth" at bounding box center [87, 68] width 137 height 5
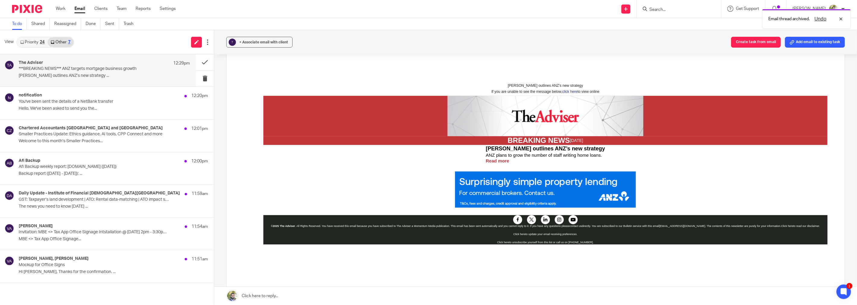
scroll to position [201, 0]
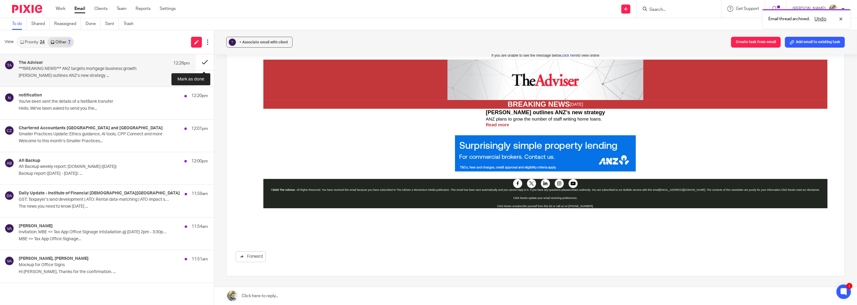
click at [198, 62] on button at bounding box center [205, 62] width 18 height 16
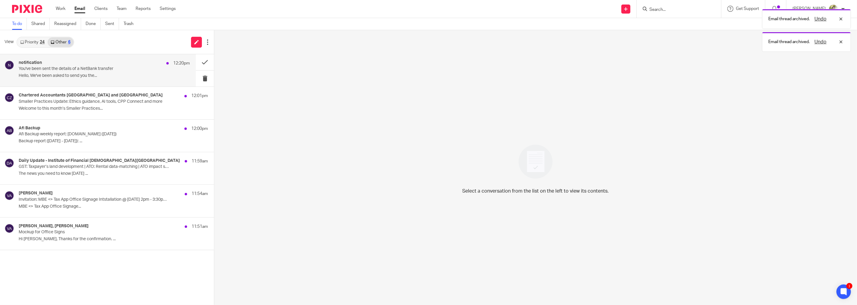
click at [160, 70] on div "notification 12:20pm You've been sent the details of a NetBank transfer Hello, …" at bounding box center [104, 70] width 171 height 20
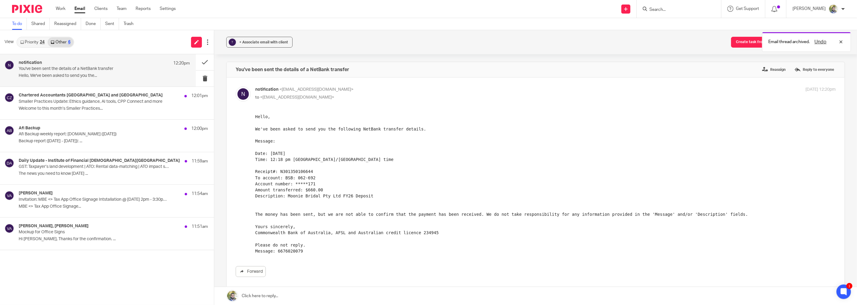
scroll to position [0, 0]
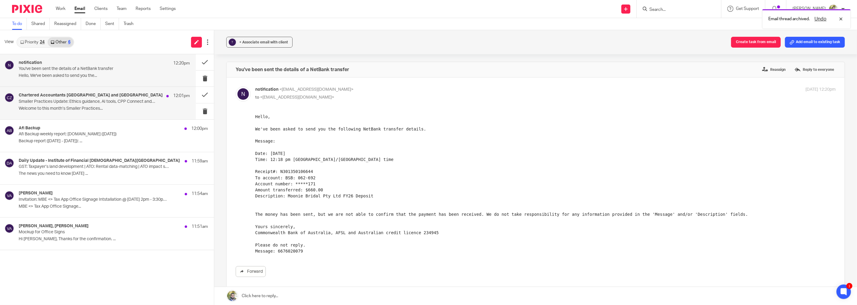
click at [152, 99] on p "Smaller Practices Update: Ethics guidance, AI tools, CPP Connect and more" at bounding box center [87, 101] width 137 height 5
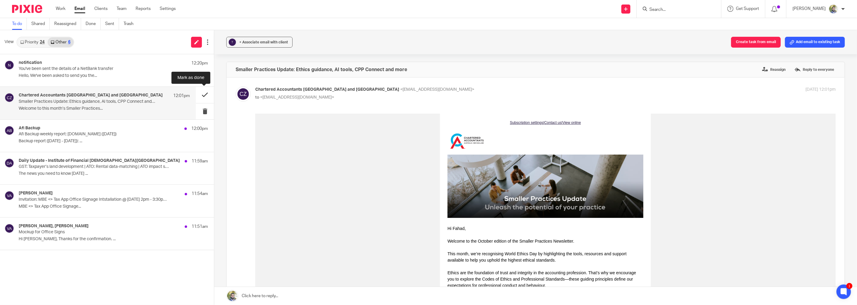
click at [203, 97] on button at bounding box center [205, 95] width 18 height 16
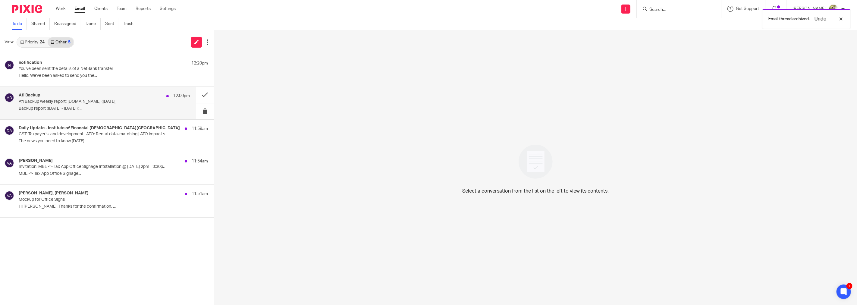
click at [137, 113] on div "Afi Backup 12:00pm Afi Backup weekly report: taxapp.com.au (Oct 13, 2025) Backu…" at bounding box center [98, 103] width 196 height 32
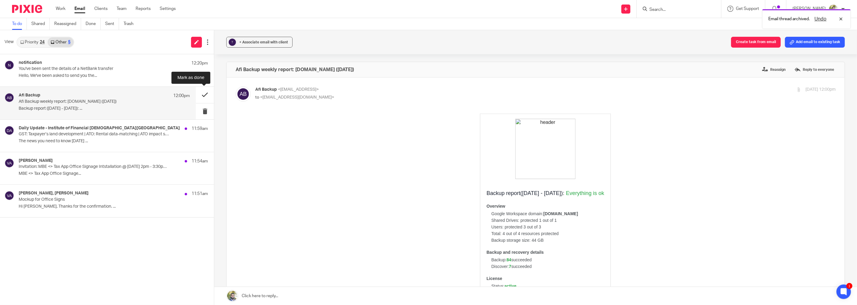
click at [201, 96] on button at bounding box center [205, 95] width 18 height 16
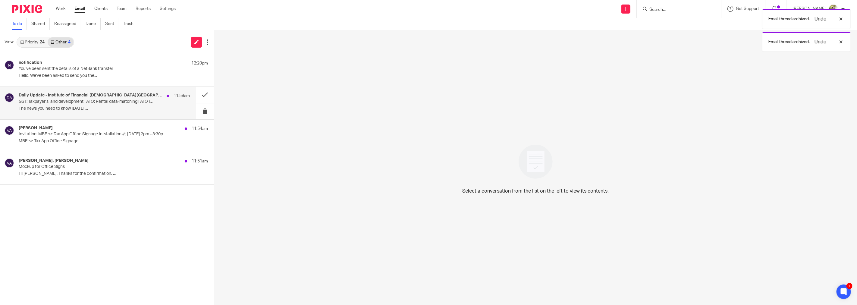
click at [140, 100] on p "GST: Taxpayer’s land development | ATO: Rental data-matching | ATO impact state…" at bounding box center [87, 101] width 137 height 5
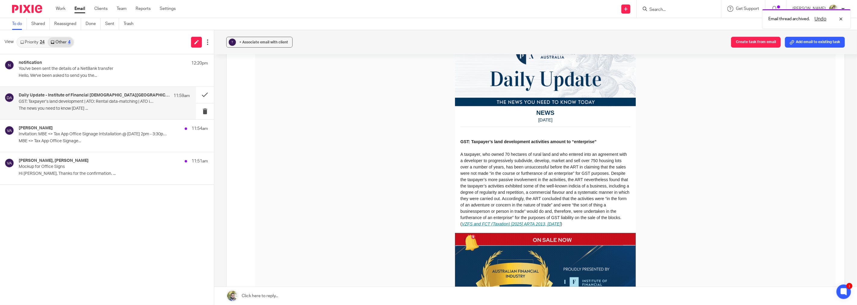
scroll to position [167, 0]
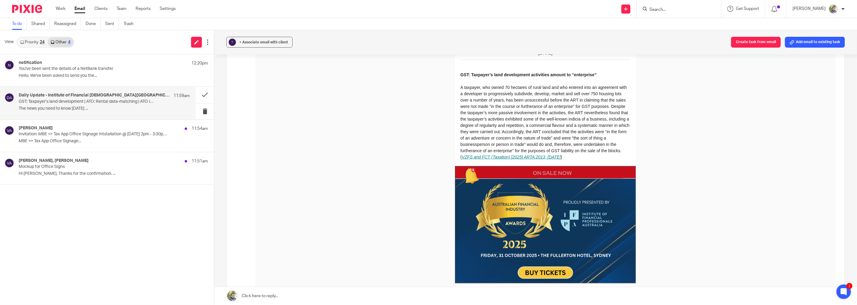
click at [620, 114] on span "GST: Taxpayer’s land development activities amount to “enterprise” VZFS and FCT…" at bounding box center [544, 116] width 169 height 87
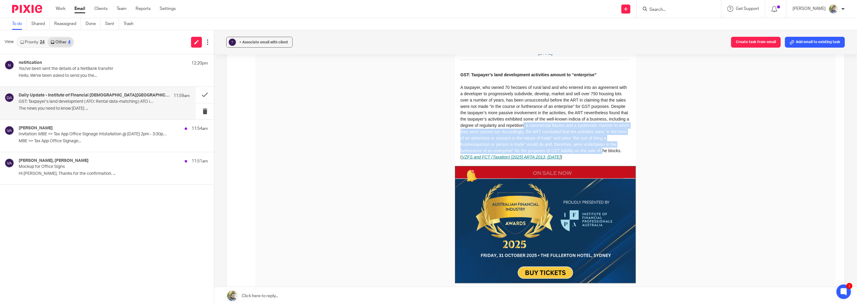
drag, startPoint x: 516, startPoint y: 127, endPoint x: 597, endPoint y: 150, distance: 83.6
click at [597, 150] on span "GST: Taxpayer’s land development activities amount to “enterprise” VZFS and FCT…" at bounding box center [544, 116] width 169 height 87
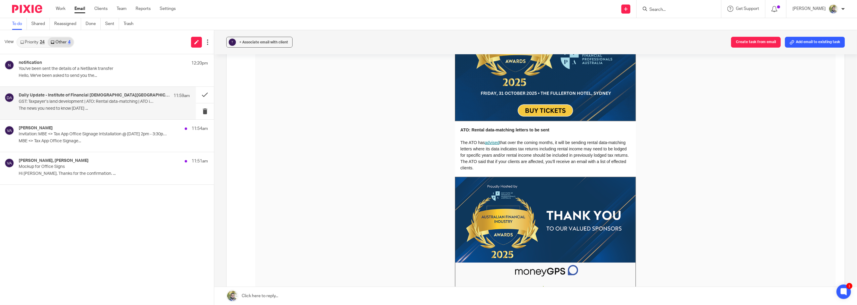
scroll to position [368, 0]
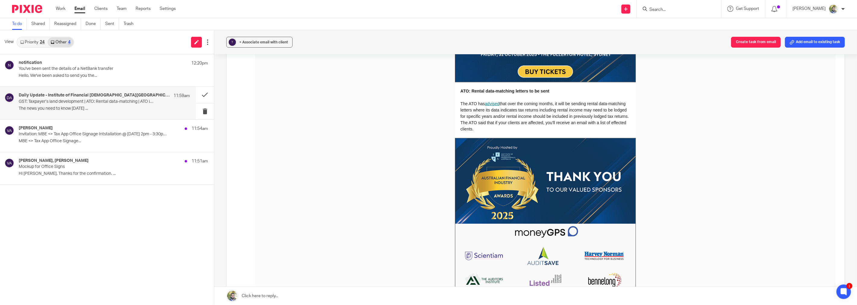
click at [526, 107] on p "ATO: Rental data-matching letters to be sent The ATO has advised that over the …" at bounding box center [545, 110] width 170 height 44
click at [526, 121] on span "ATO: Rental data-matching letters to be sent The ATO has advised that over the …" at bounding box center [544, 110] width 168 height 43
click at [507, 124] on span "ATO: Rental data-matching letters to be sent The ATO has advised that over the …" at bounding box center [544, 110] width 168 height 43
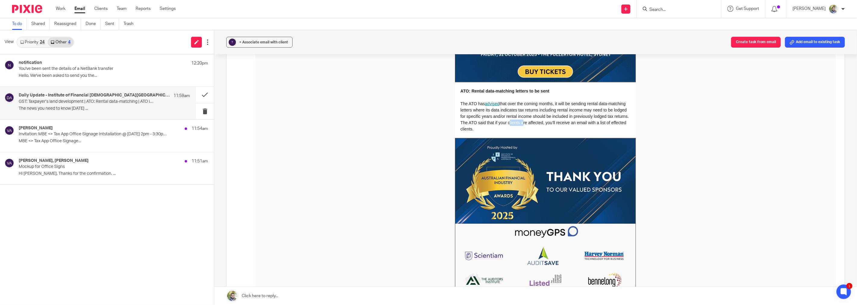
click at [507, 124] on span "ATO: Rental data-matching letters to be sent The ATO has advised that over the …" at bounding box center [544, 110] width 168 height 43
click at [517, 127] on p "ATO: Rental data-matching letters to be sent The ATO has advised that over the …" at bounding box center [545, 110] width 170 height 44
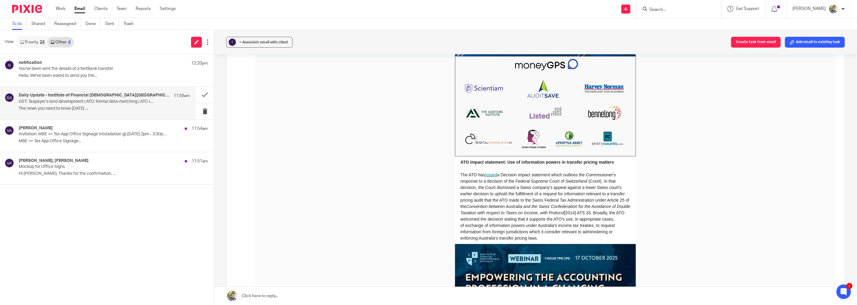
scroll to position [603, 0]
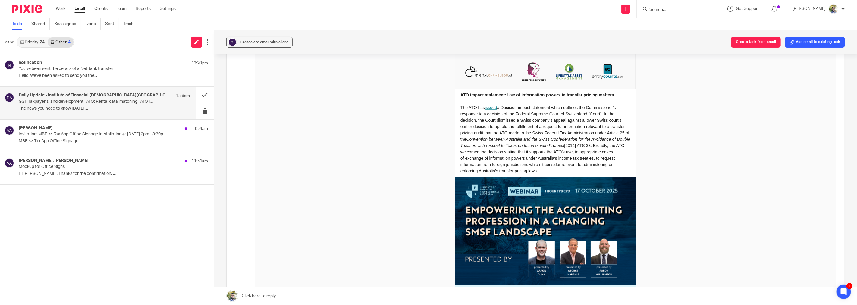
click at [533, 123] on span "ATO impact statement: Use of information powers in transfer pricing matters The…" at bounding box center [545, 133] width 170 height 81
click at [555, 146] on em "Convention between Australia and the Swiss Confederation for the Avoidance of D…" at bounding box center [545, 142] width 170 height 11
click at [548, 118] on td "ATO impact statement: Use of information powers in transfer pricing matters The…" at bounding box center [545, 134] width 181 height 85
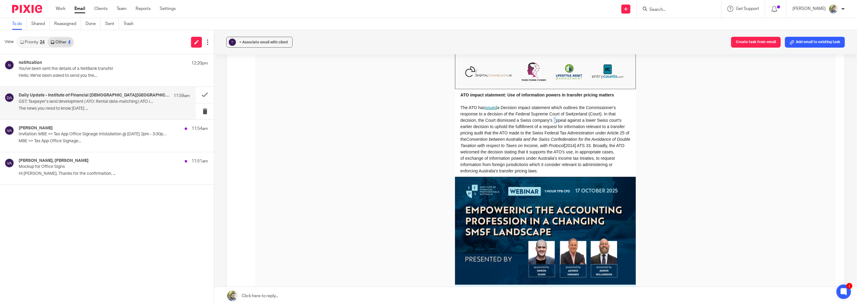
click at [548, 118] on td "ATO impact statement: Use of information powers in transfer pricing matters The…" at bounding box center [545, 134] width 181 height 85
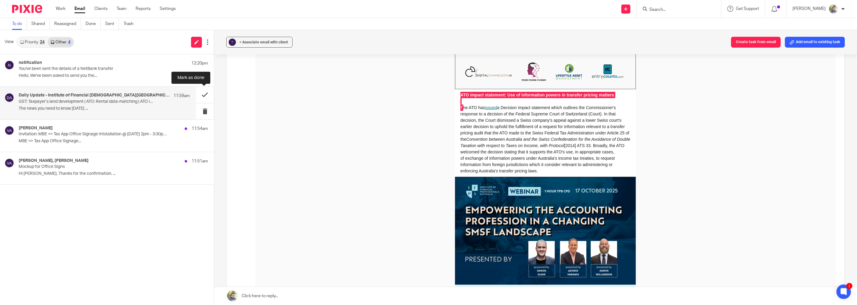
click at [204, 96] on button at bounding box center [205, 95] width 18 height 16
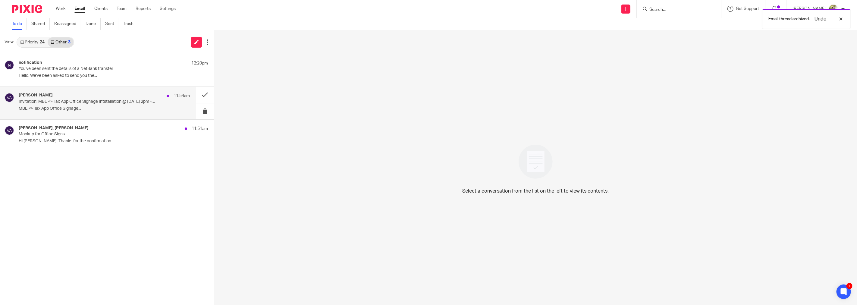
click at [120, 101] on p "Invitation: MBE <> Tax App Office Signage Intstallation @ Thu 16 Oct 2025 2pm -…" at bounding box center [87, 101] width 137 height 5
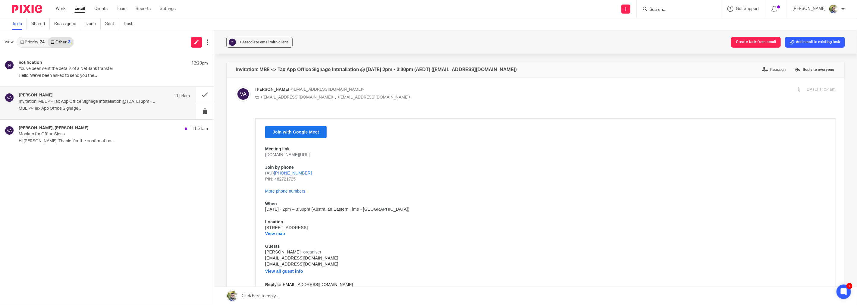
scroll to position [33, 0]
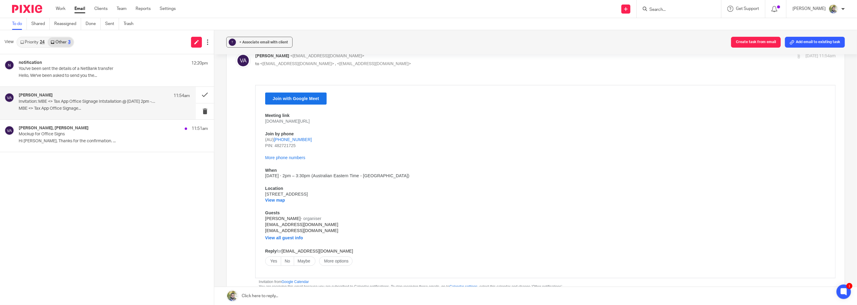
click at [274, 256] on td "Yes" at bounding box center [272, 260] width 15 height 9
click at [202, 92] on button at bounding box center [205, 95] width 18 height 16
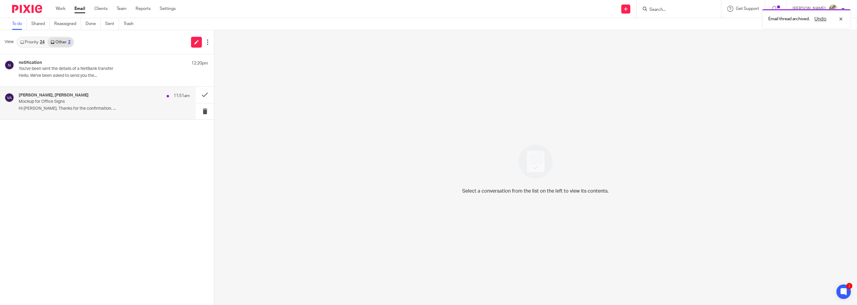
click at [130, 102] on p "Mockup for Office Signs" at bounding box center [87, 101] width 137 height 5
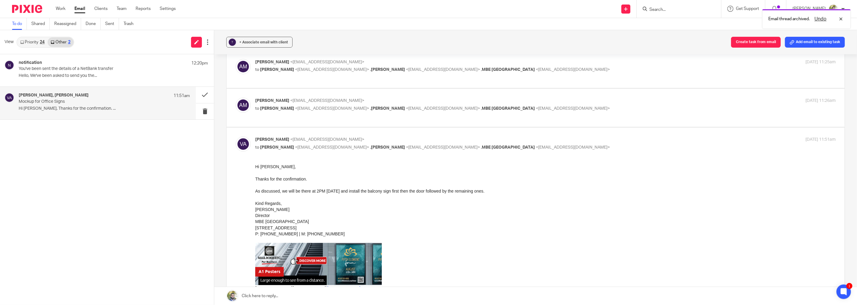
scroll to position [134, 0]
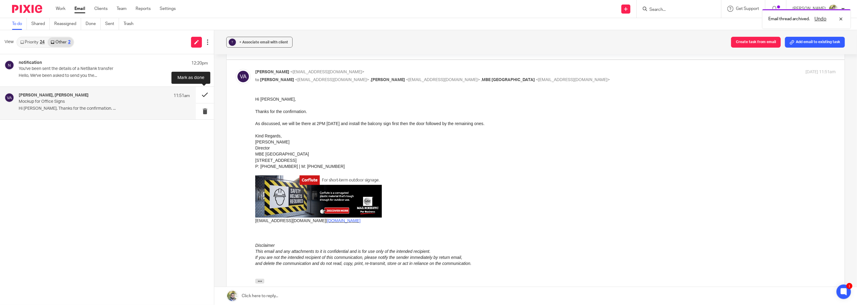
click at [200, 94] on button at bounding box center [205, 95] width 18 height 16
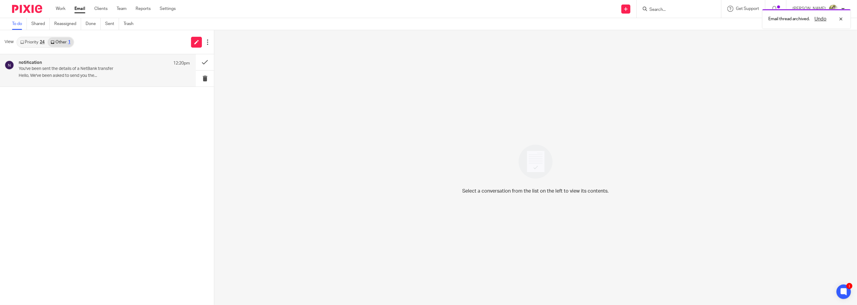
click at [94, 73] on div "notification 12:20pm You've been sent the details of a NetBank transfer Hello, …" at bounding box center [104, 70] width 171 height 20
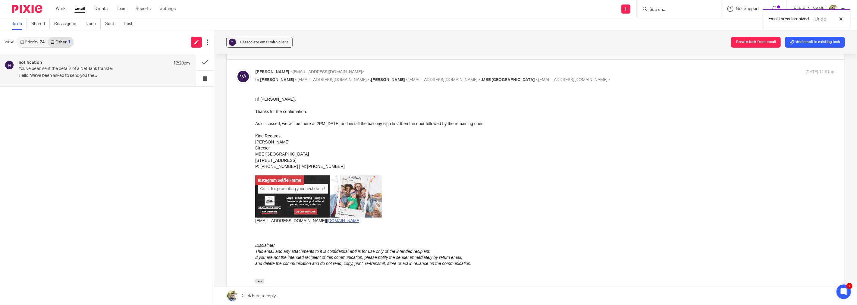
scroll to position [0, 0]
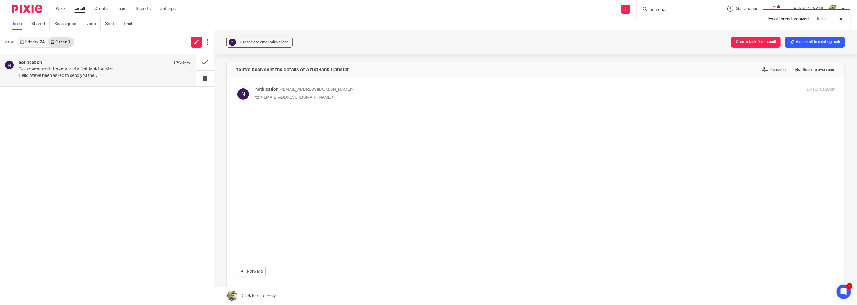
click at [33, 40] on link "Priority 24" at bounding box center [32, 42] width 30 height 10
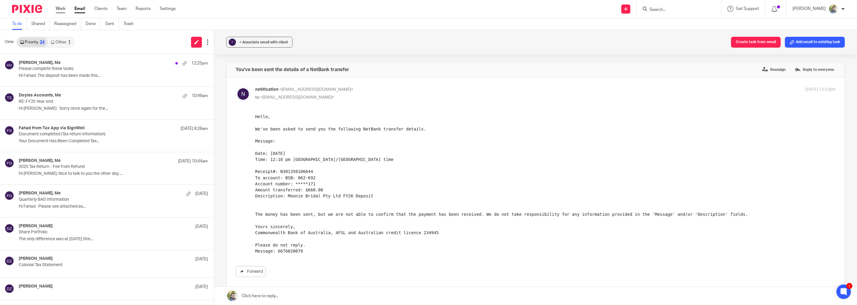
click at [63, 6] on link "Work" at bounding box center [61, 9] width 10 height 6
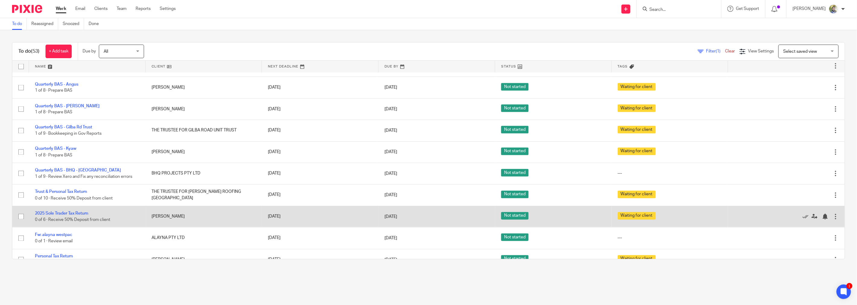
scroll to position [970, 0]
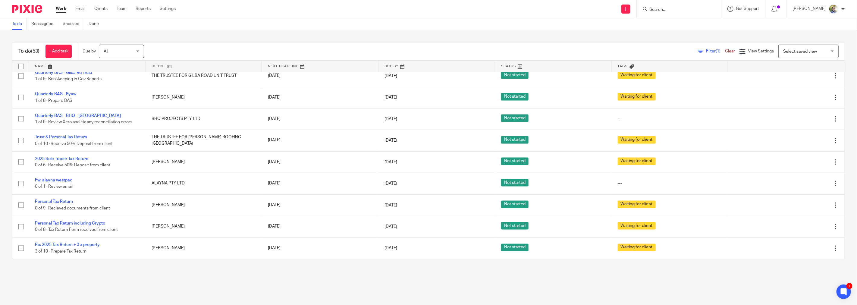
click at [74, 8] on ul "Work Email Clients Team Reports Settings" at bounding box center [120, 9] width 129 height 6
click at [78, 8] on link "Email" at bounding box center [80, 9] width 10 height 6
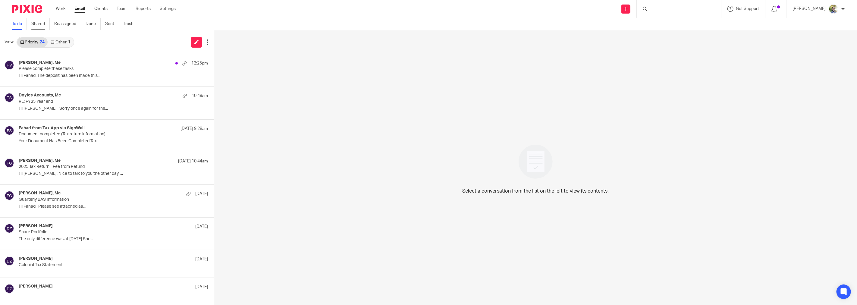
click at [41, 25] on link "Shared" at bounding box center [40, 24] width 18 height 12
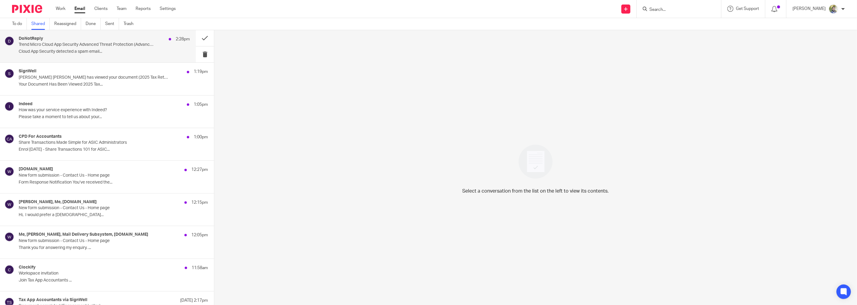
click at [47, 39] on div "DoNotReply 2:28pm" at bounding box center [104, 39] width 171 height 6
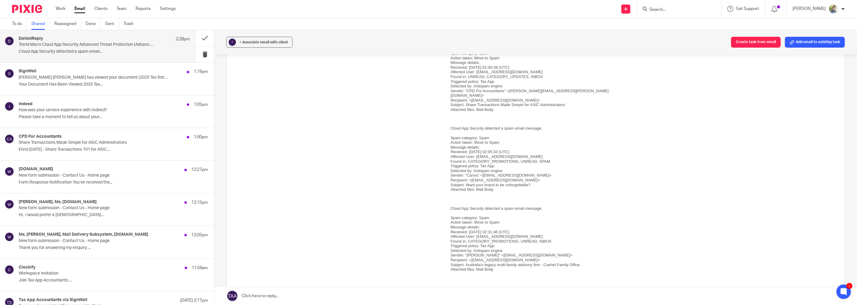
scroll to position [820, 0]
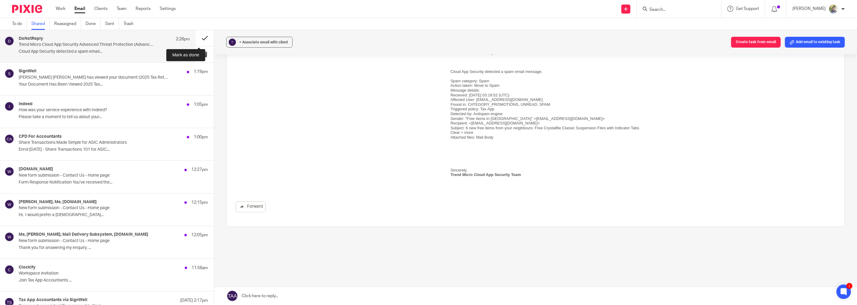
click at [199, 38] on button at bounding box center [205, 38] width 18 height 16
click at [199, 37] on button at bounding box center [205, 38] width 18 height 16
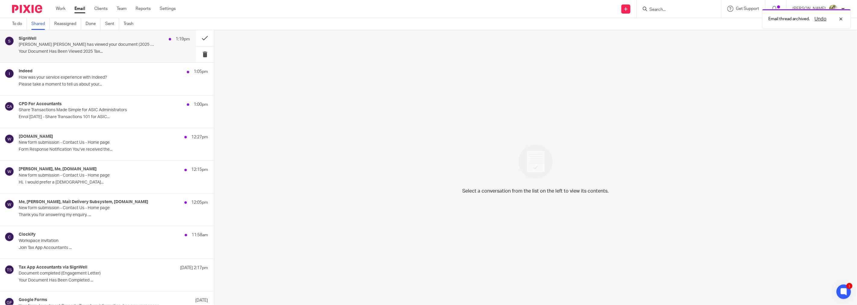
click at [139, 51] on p "Your Document Has Been Viewed 2025 Tax..." at bounding box center [104, 51] width 171 height 5
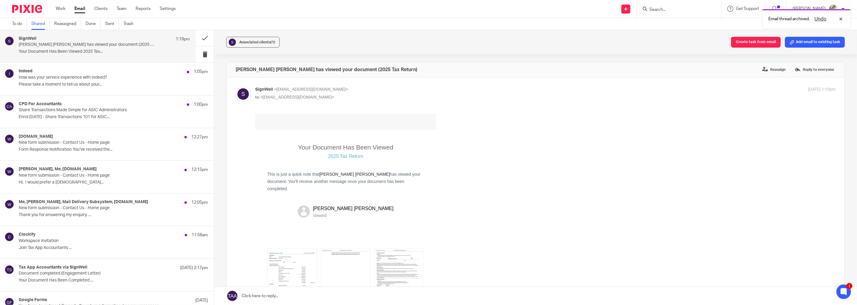
scroll to position [0, 0]
click at [196, 38] on button at bounding box center [205, 38] width 18 height 16
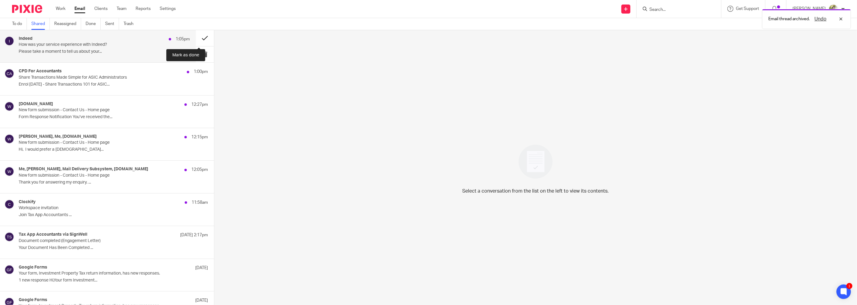
click at [196, 38] on button at bounding box center [205, 38] width 18 height 16
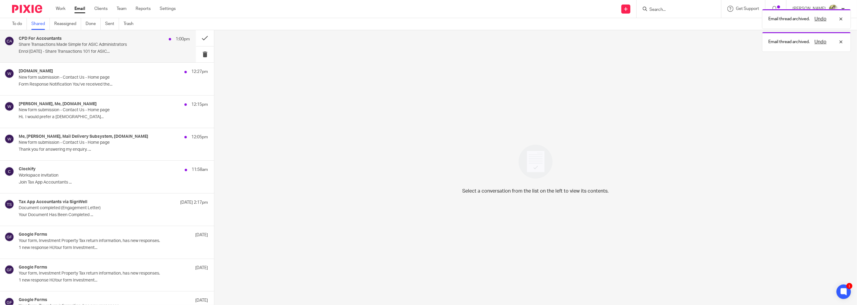
click at [164, 43] on div "CPD For Accountants 1:00pm Share Transactions Made Simple for ASIC Administrato…" at bounding box center [104, 46] width 171 height 20
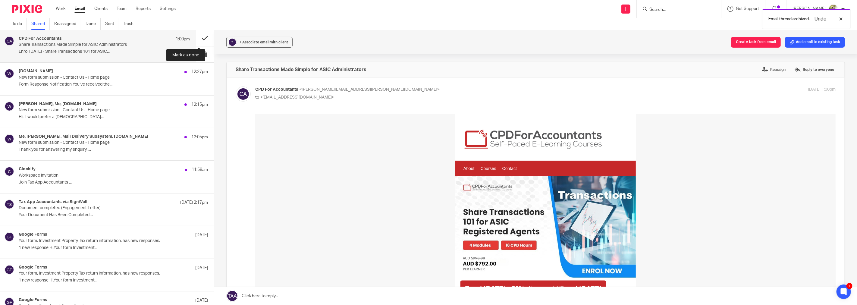
click at [199, 38] on button at bounding box center [205, 38] width 18 height 16
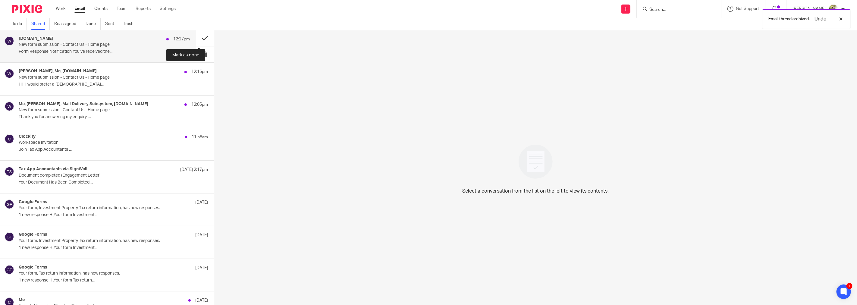
click at [196, 37] on button at bounding box center [205, 38] width 18 height 16
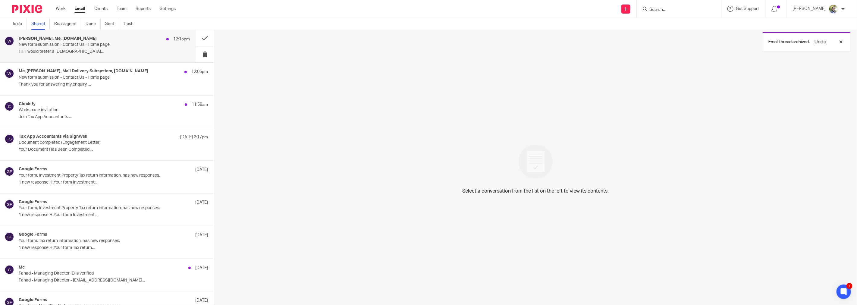
drag, startPoint x: 120, startPoint y: 36, endPoint x: 120, endPoint y: 40, distance: 3.9
click at [120, 40] on div "Avril Nickell, Me, www.taxapp.com.au 12:15pm" at bounding box center [104, 39] width 171 height 6
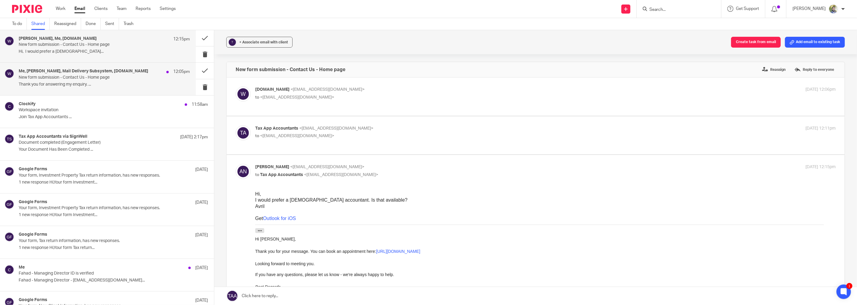
click at [125, 70] on h4 "Me, Sarah Navin, Mail Delivery Subsystem, www.taxapp.com.au" at bounding box center [84, 71] width 130 height 5
click at [118, 80] on p "New form submission - Contact Us - Home page" at bounding box center [87, 77] width 137 height 5
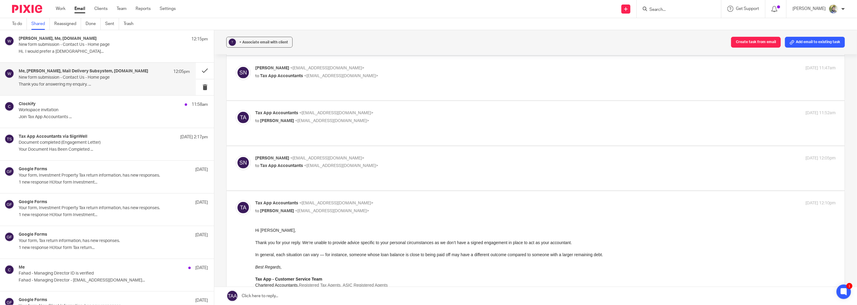
scroll to position [244, 0]
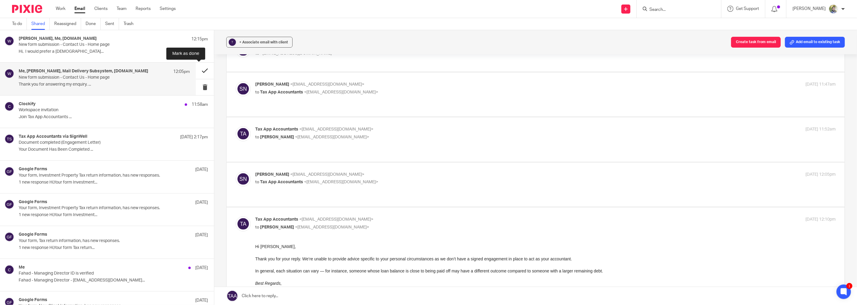
drag, startPoint x: 200, startPoint y: 71, endPoint x: 201, endPoint y: 67, distance: 3.4
click at [200, 71] on button at bounding box center [205, 71] width 18 height 16
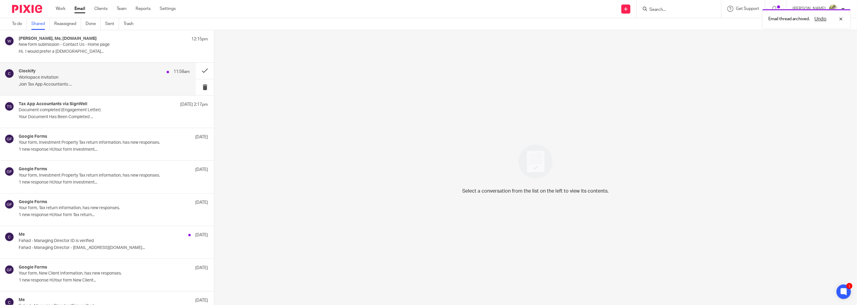
click at [119, 72] on div "Clockify 11:58am" at bounding box center [104, 72] width 171 height 6
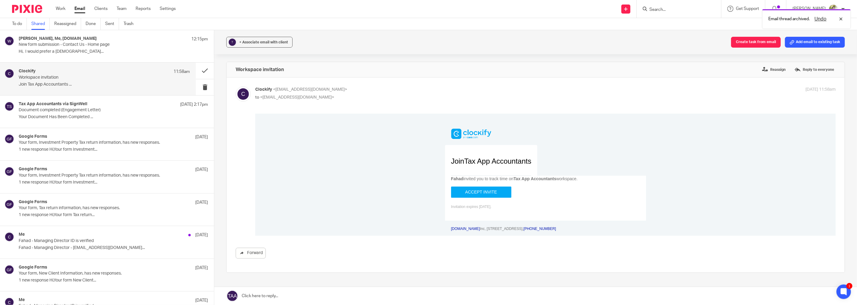
scroll to position [0, 0]
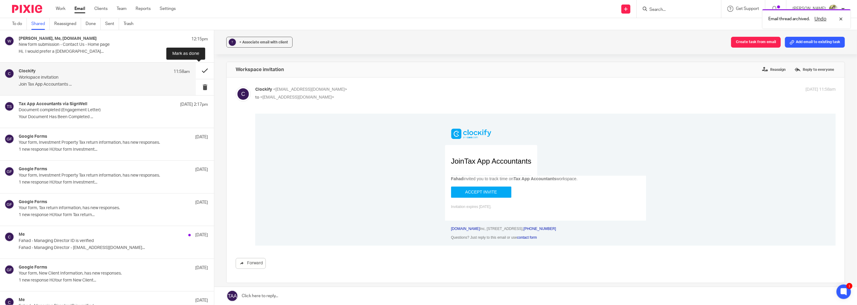
click at [197, 69] on button at bounding box center [205, 71] width 18 height 16
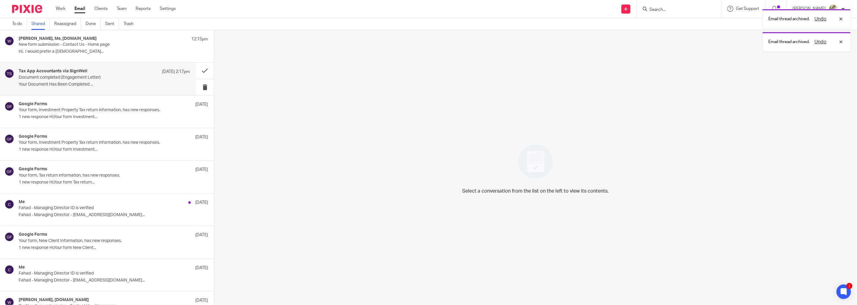
click at [133, 71] on div "Tax App Accountants via SignWell 12 Oct 2:17pm" at bounding box center [104, 72] width 171 height 6
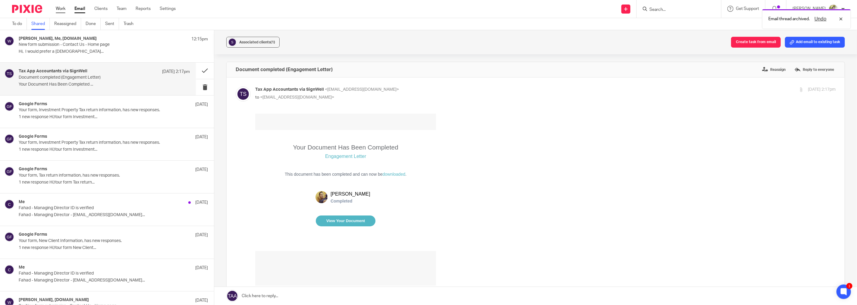
click at [65, 8] on link "Work" at bounding box center [61, 9] width 10 height 6
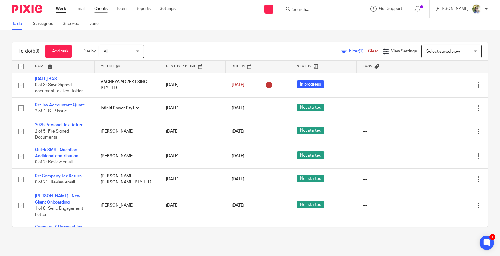
click at [103, 9] on link "Clients" at bounding box center [100, 9] width 13 height 6
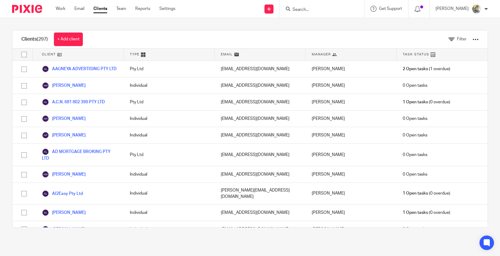
click at [325, 8] on input "Search" at bounding box center [319, 9] width 54 height 5
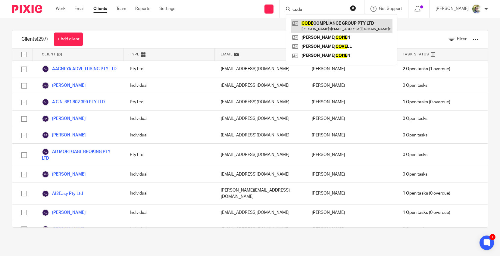
type input "code"
click at [334, 29] on link at bounding box center [342, 26] width 102 height 14
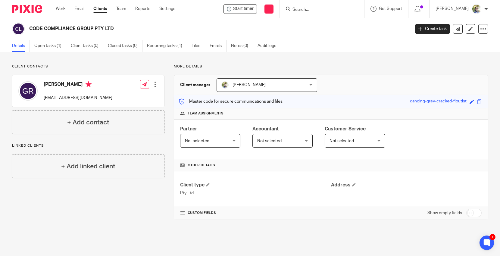
click at [153, 87] on div at bounding box center [155, 84] width 6 height 6
click at [145, 95] on link "Edit contact" at bounding box center [127, 97] width 58 height 9
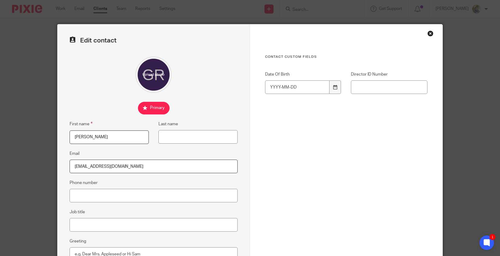
click at [120, 162] on input "[EMAIL_ADDRESS][DOMAIN_NAME]" at bounding box center [154, 167] width 168 height 14
click at [99, 165] on input "[EMAIL_ADDRESS][DOMAIN_NAME]" at bounding box center [154, 167] width 168 height 14
click at [130, 174] on div "Edit contact First name [PERSON_NAME] Last name Email [EMAIL_ADDRESS][DOMAIN_NA…" at bounding box center [154, 170] width 193 height 293
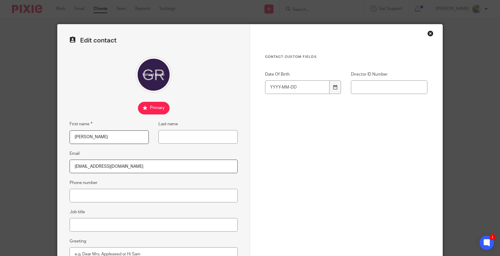
drag, startPoint x: 119, startPoint y: 163, endPoint x: 52, endPoint y: 161, distance: 67.2
click at [52, 161] on div "Edit contact First name [PERSON_NAME] Last name Email [EMAIL_ADDRESS][DOMAIN_NA…" at bounding box center [250, 128] width 500 height 256
click at [121, 166] on input "[PERSON_NAME][EMAIL_ADDRESS][PERSON_NAME][DOMAIN_NAME]" at bounding box center [154, 167] width 168 height 14
click at [121, 166] on input "gary.rafferty@codecompliancegroup.com.au" at bounding box center [154, 167] width 168 height 14
click at [121, 167] on input "gary.rafferty@codecompliancegroup.com.au" at bounding box center [154, 167] width 168 height 14
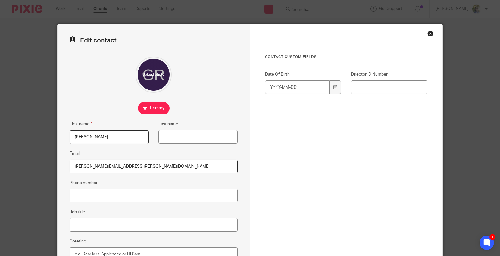
click at [121, 167] on input "gary.rafferty@codecompliancegroup.com.au" at bounding box center [154, 167] width 168 height 14
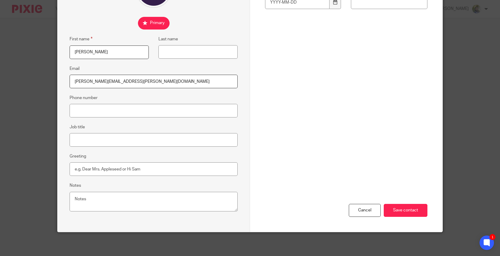
type input "gary.rafferty@codecompliancegroup.com.au"
click at [397, 207] on input "Save contact" at bounding box center [406, 210] width 44 height 13
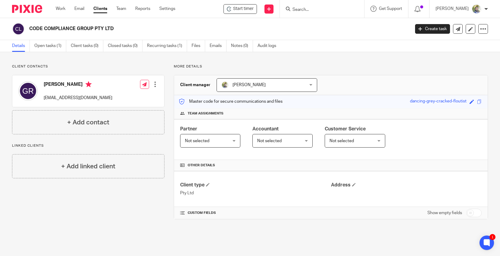
click at [153, 86] on div at bounding box center [155, 84] width 6 height 6
click at [145, 96] on link "Edit contact" at bounding box center [127, 97] width 58 height 9
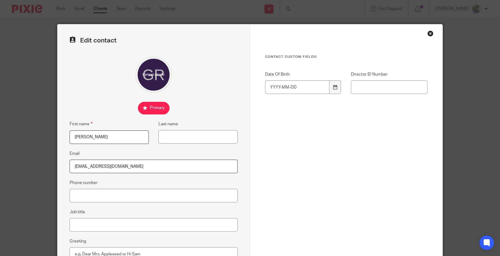
click at [93, 167] on input "[EMAIL_ADDRESS][DOMAIN_NAME]" at bounding box center [154, 167] width 168 height 14
paste input "[PERSON_NAME][EMAIL_ADDRESS][PERSON_NAME][DOMAIN_NAME]"
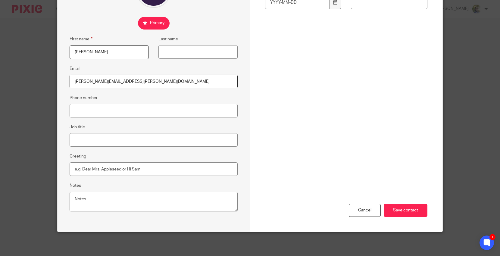
type input "[PERSON_NAME][EMAIL_ADDRESS][PERSON_NAME][DOMAIN_NAME]"
click at [398, 217] on div "Cancel Save contact" at bounding box center [346, 171] width 162 height 122
click at [396, 213] on input "Save contact" at bounding box center [406, 210] width 44 height 13
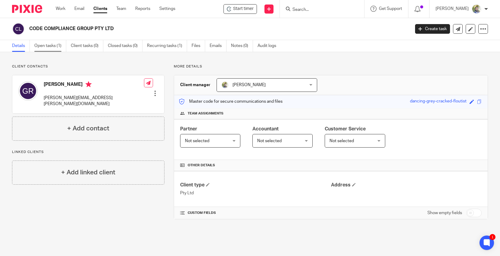
click at [50, 47] on link "Open tasks (1)" at bounding box center [50, 46] width 32 height 12
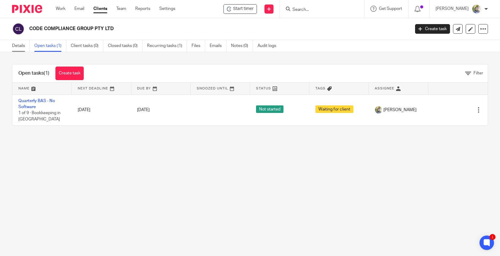
click at [18, 46] on link "Details" at bounding box center [21, 46] width 18 height 12
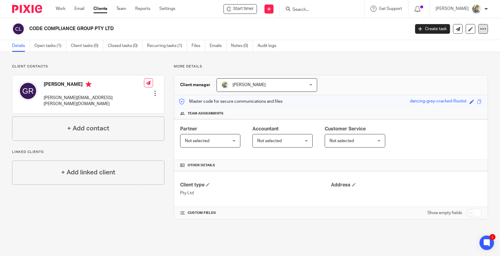
click at [479, 28] on div at bounding box center [484, 29] width 10 height 10
click at [303, 26] on h2 "CODE COMPLIANCE GROUP PTY LTD" at bounding box center [180, 29] width 302 height 6
click at [466, 31] on link at bounding box center [471, 29] width 10 height 10
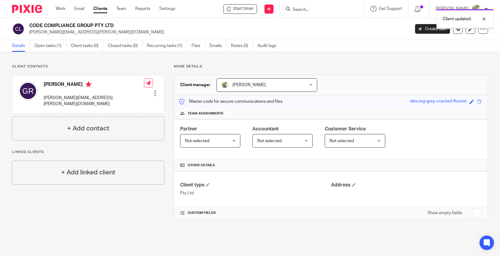
click at [317, 7] on div "Client updated." at bounding box center [372, 17] width 244 height 23
click at [316, 13] on div "Client updated." at bounding box center [372, 17] width 244 height 23
click at [321, 10] on div "Client updated." at bounding box center [372, 17] width 244 height 23
click at [327, 8] on input "Search" at bounding box center [319, 9] width 54 height 5
type input "[PERSON_NAME]"
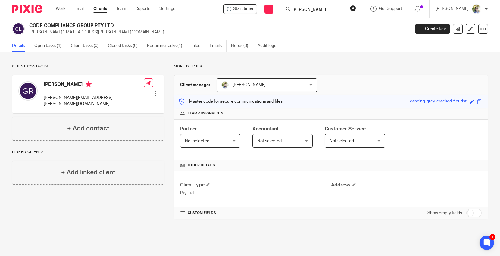
click button "submit" at bounding box center [0, 0] width 0 height 0
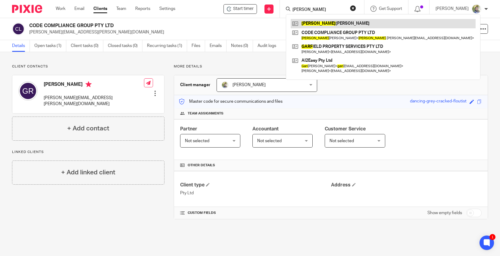
click at [328, 21] on link at bounding box center [383, 23] width 185 height 9
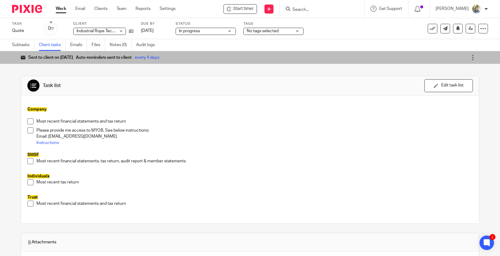
click at [312, 8] on input "Search" at bounding box center [319, 9] width 54 height 5
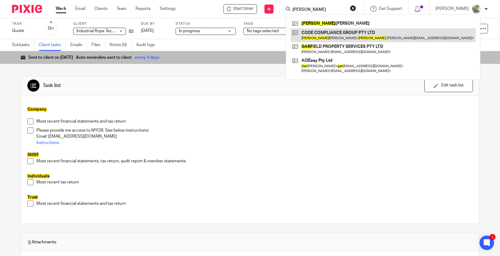
type input "[PERSON_NAME]"
click at [328, 33] on link at bounding box center [383, 35] width 185 height 14
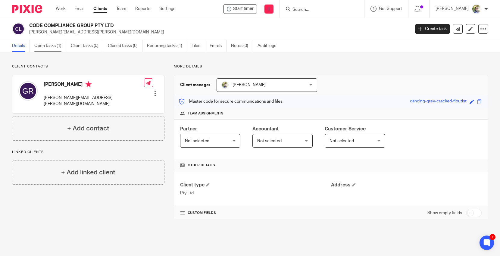
click at [57, 47] on link "Open tasks (1)" at bounding box center [50, 46] width 32 height 12
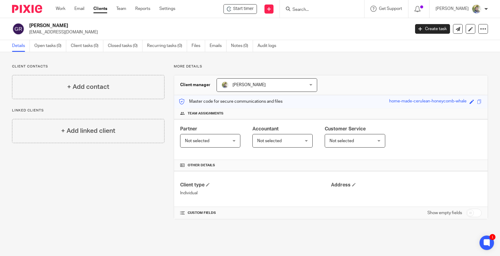
click at [320, 11] on input "Search" at bounding box center [319, 9] width 54 height 5
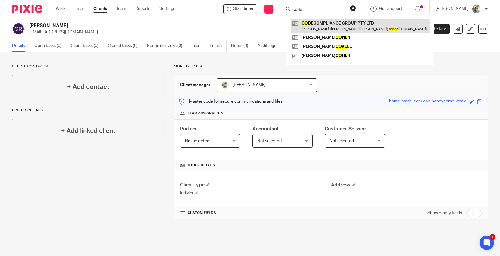
type input "code"
click at [328, 24] on link at bounding box center [360, 26] width 139 height 14
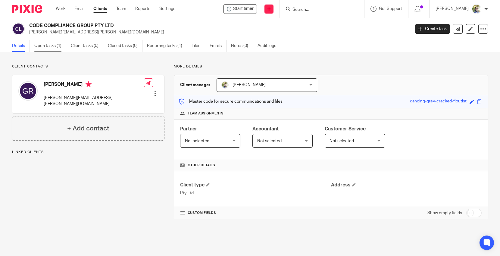
click at [57, 48] on link "Open tasks (1)" at bounding box center [50, 46] width 32 height 12
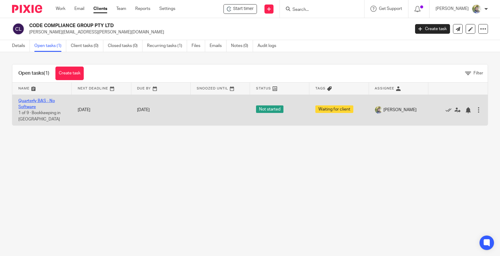
click at [35, 102] on link "Quarterly BAS - No Software" at bounding box center [36, 104] width 36 height 10
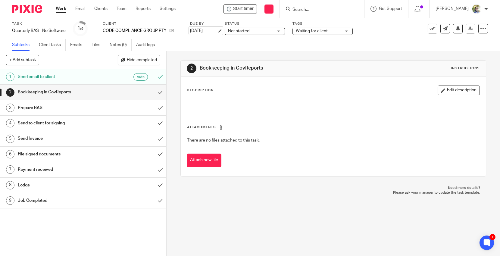
click at [211, 30] on link "[DATE]" at bounding box center [203, 31] width 27 height 6
click at [312, 8] on input "Search" at bounding box center [319, 9] width 54 height 5
click at [318, 10] on input "[PERSON_NAME]" at bounding box center [319, 9] width 54 height 5
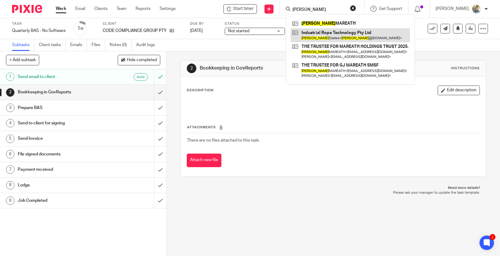
type input "[PERSON_NAME]"
click at [325, 34] on link at bounding box center [350, 35] width 119 height 14
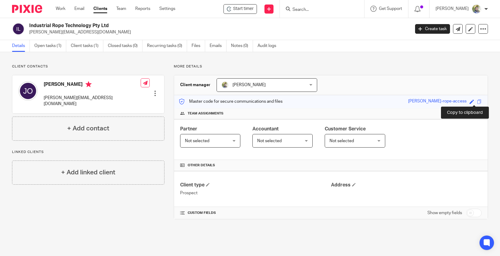
click at [477, 101] on span at bounding box center [479, 101] width 5 height 5
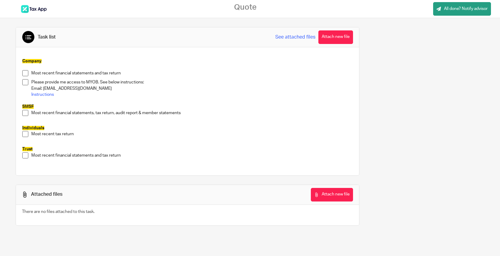
click at [43, 98] on p at bounding box center [187, 101] width 331 height 6
click at [42, 96] on p "Instructions" at bounding box center [192, 95] width 322 height 6
click at [40, 94] on link "Instructions" at bounding box center [42, 95] width 23 height 4
click at [348, 39] on button "Attach new file" at bounding box center [336, 37] width 35 height 14
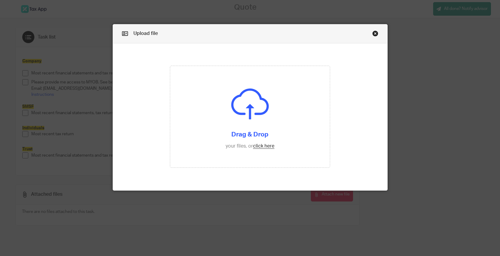
click at [372, 34] on link "Close this dialog window" at bounding box center [375, 34] width 6 height 8
